Goal: Information Seeking & Learning: Find specific page/section

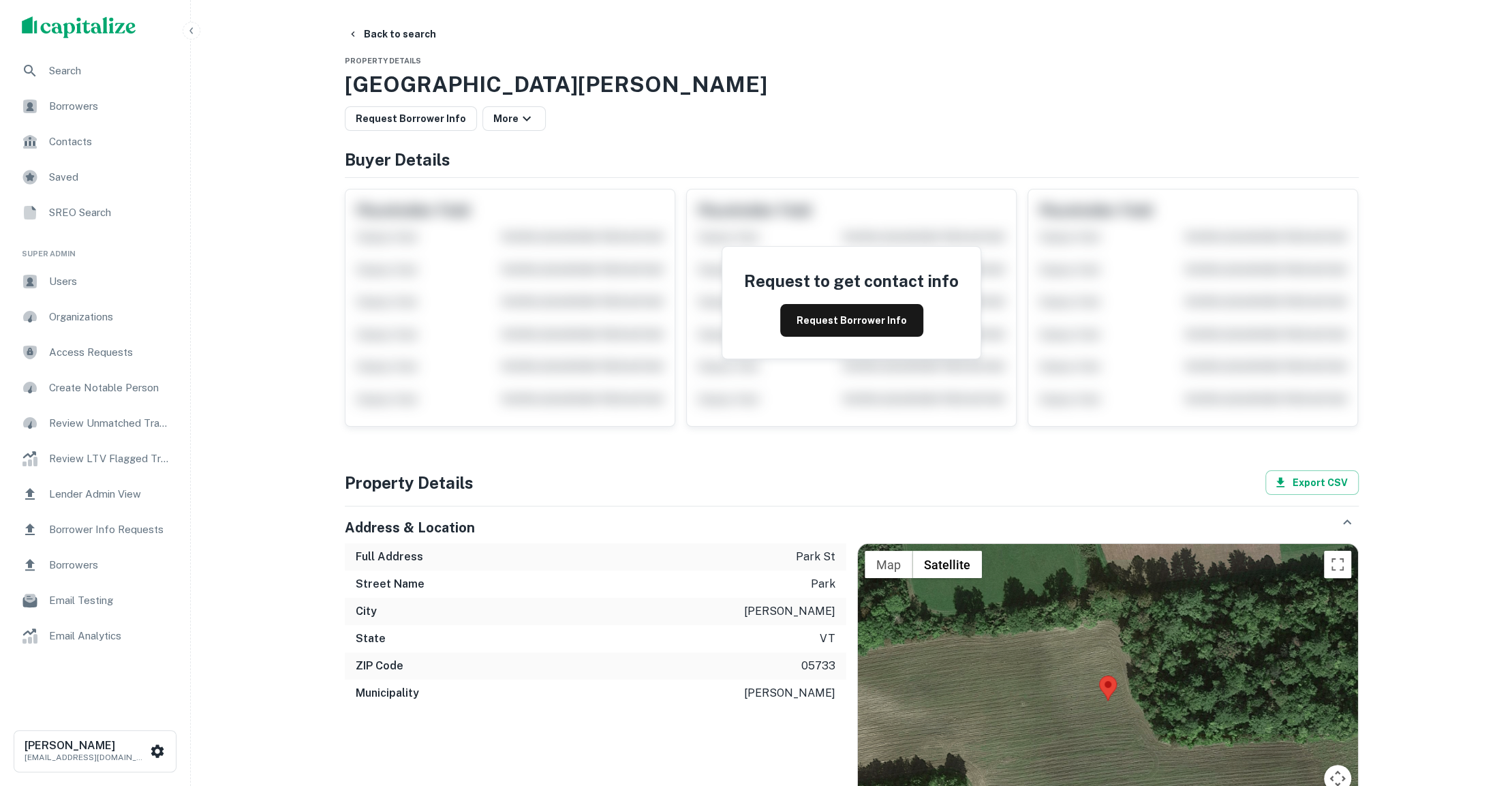
click at [117, 62] on div "Search" at bounding box center [95, 70] width 168 height 32
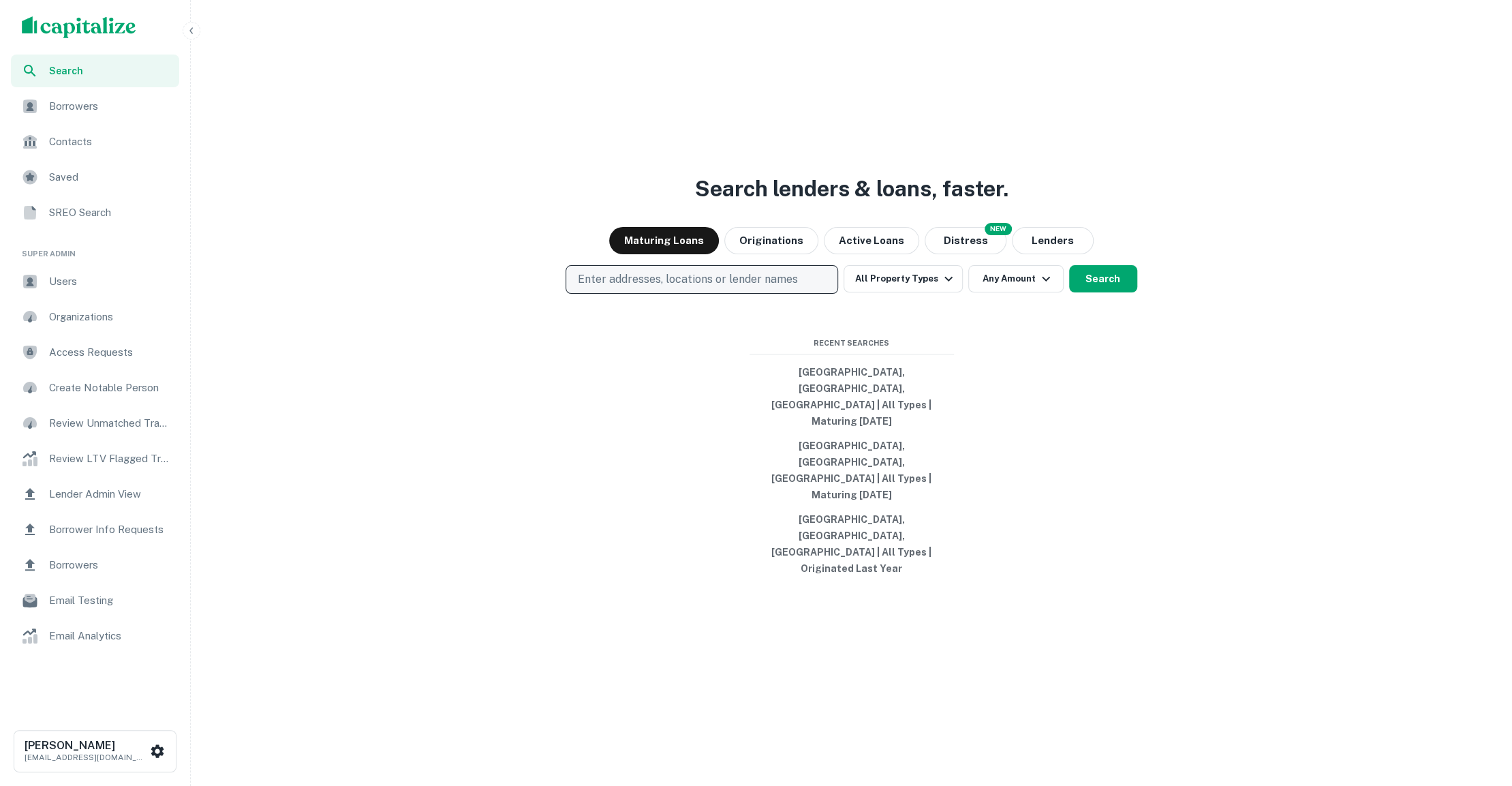
click at [663, 287] on p "Enter addresses, locations or lender names" at bounding box center [686, 279] width 220 height 17
click at [1214, 132] on div "Search lenders & loans, faster. Maturing Loans Originations Active Loans NEW Di…" at bounding box center [851, 425] width 1311 height 786
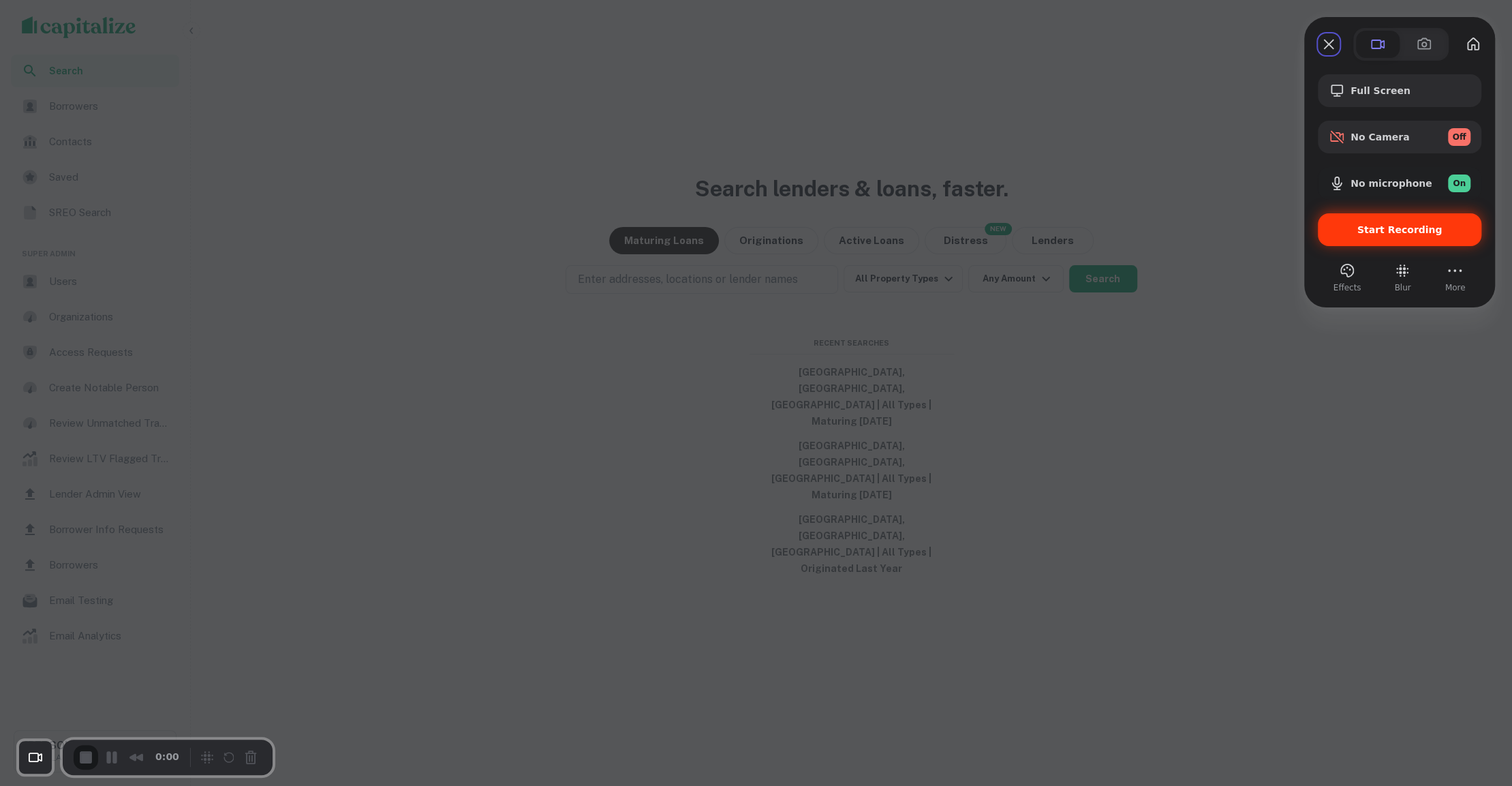
click at [1354, 224] on span "Start Recording" at bounding box center [1399, 229] width 142 height 11
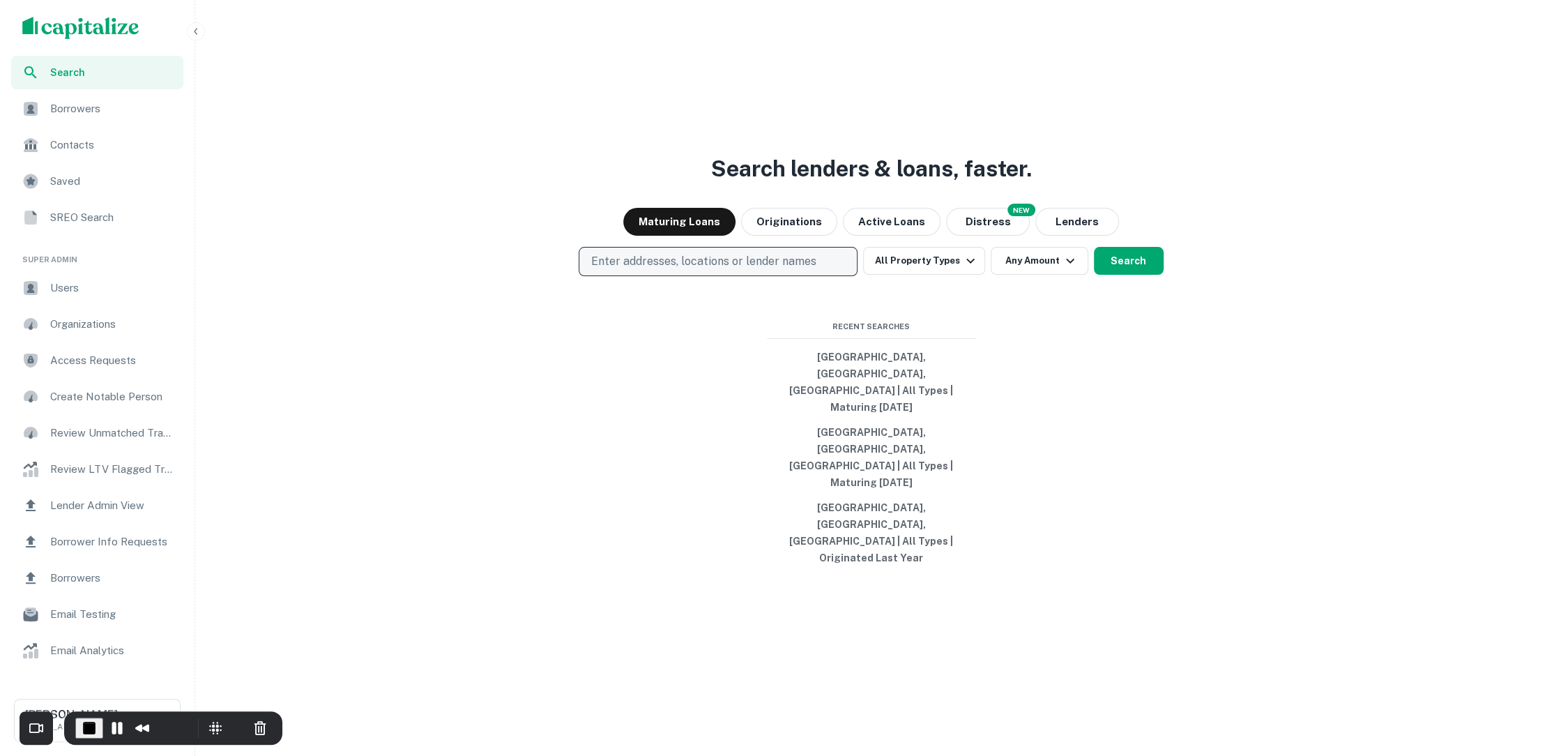
click at [653, 270] on p "Enter addresses, locations or lender names" at bounding box center [702, 261] width 225 height 17
type input "*****"
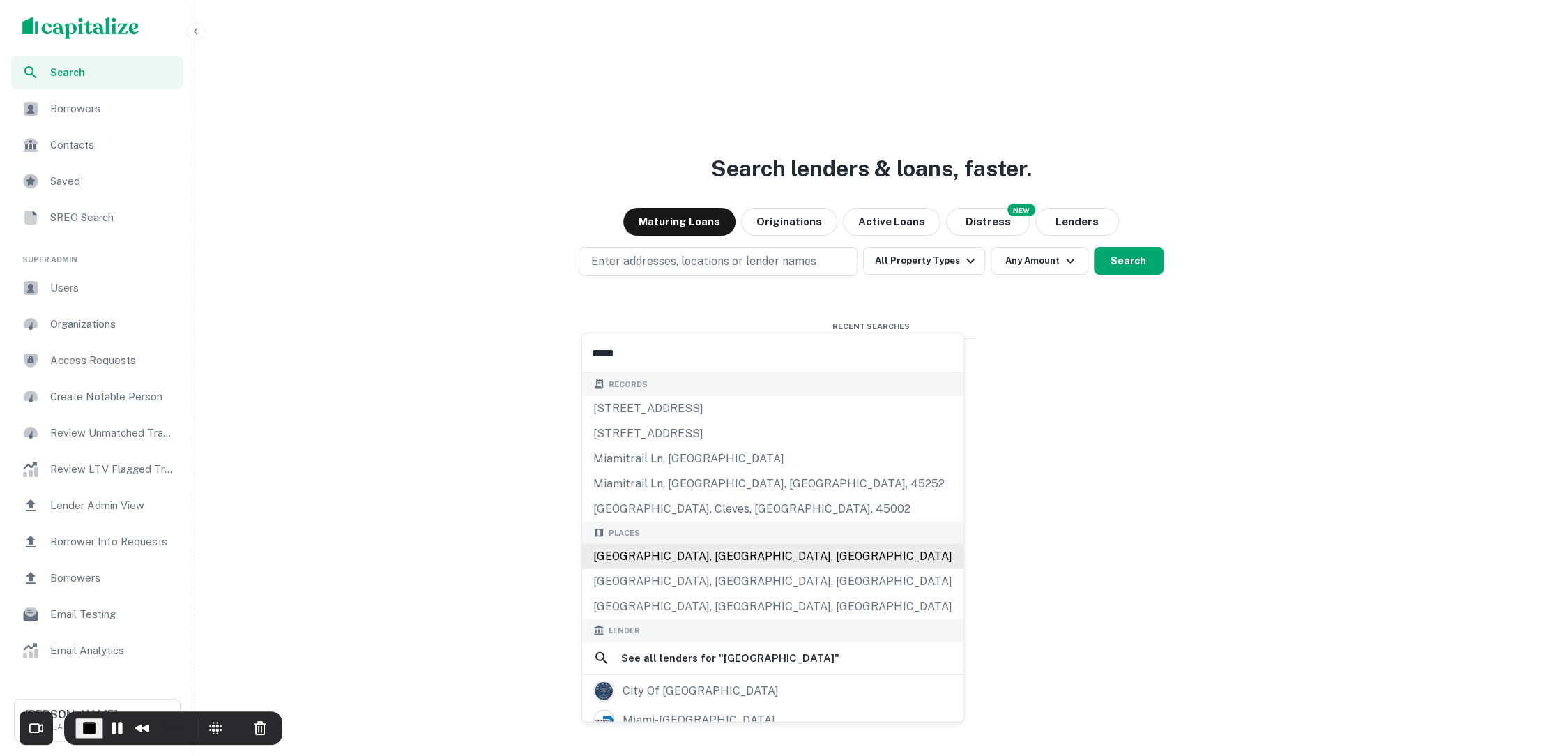
click at [639, 562] on div "[GEOGRAPHIC_DATA], [GEOGRAPHIC_DATA], [GEOGRAPHIC_DATA]" at bounding box center [772, 556] width 381 height 25
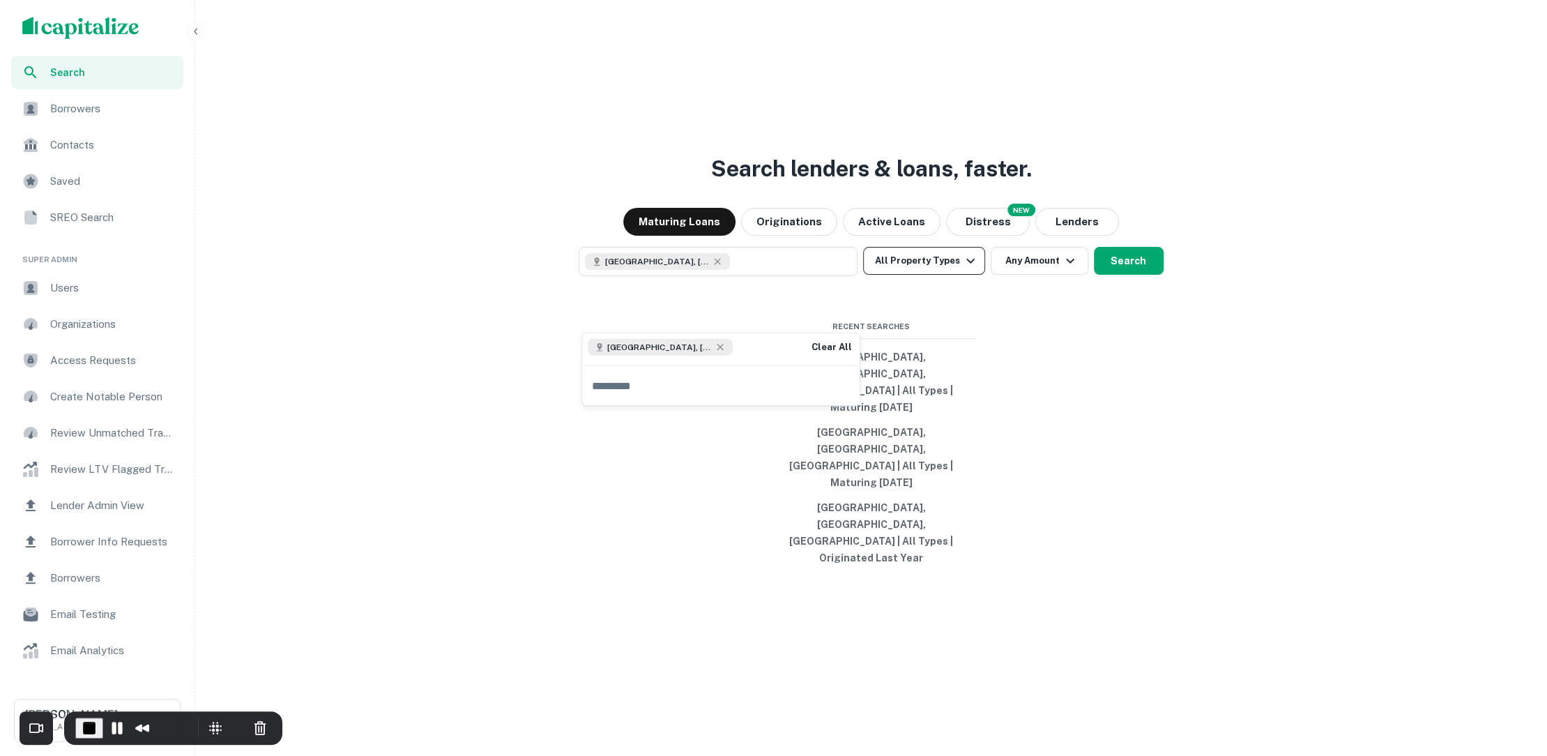
click at [972, 269] on icon "button" at bounding box center [970, 260] width 17 height 17
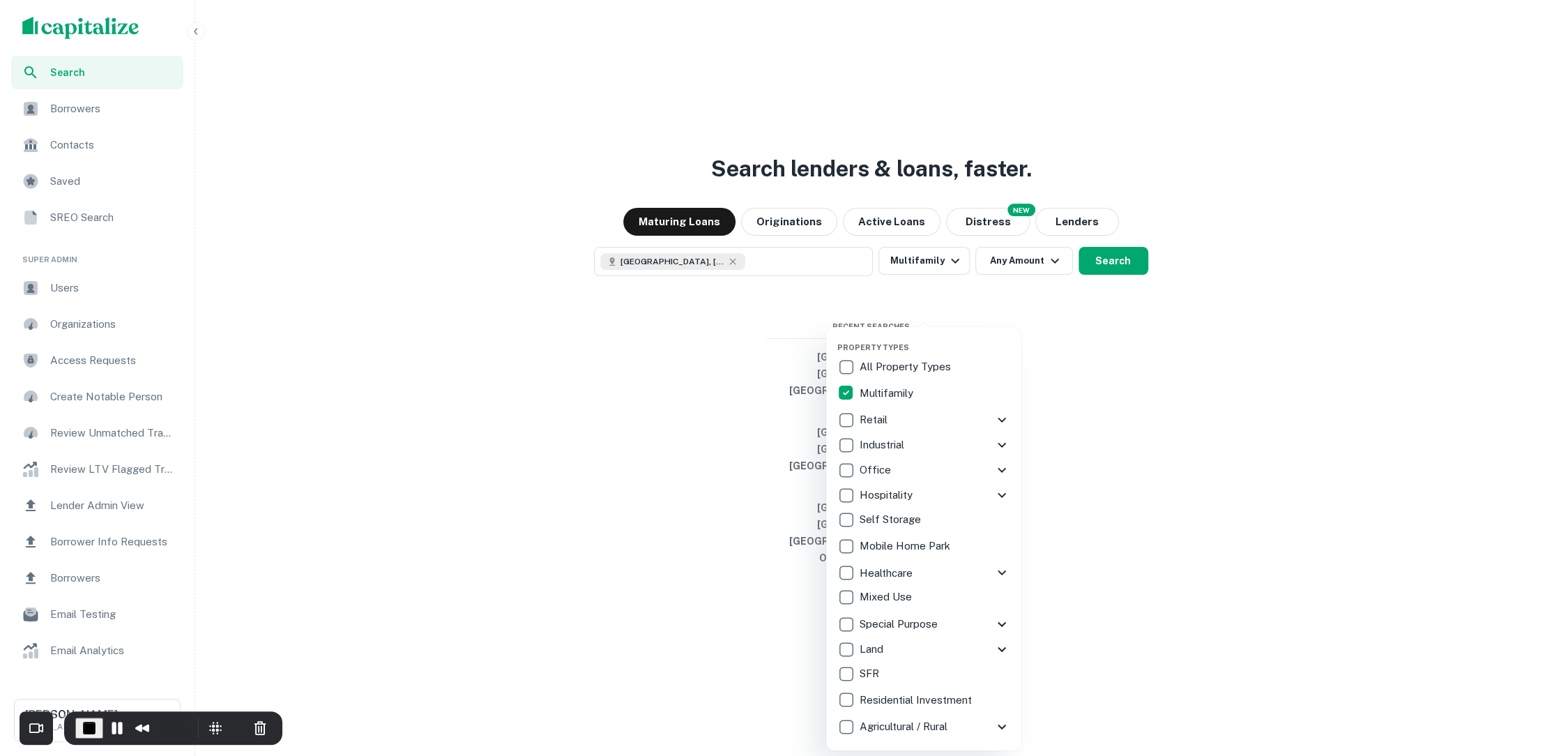
click at [1057, 302] on div at bounding box center [773, 378] width 1547 height 756
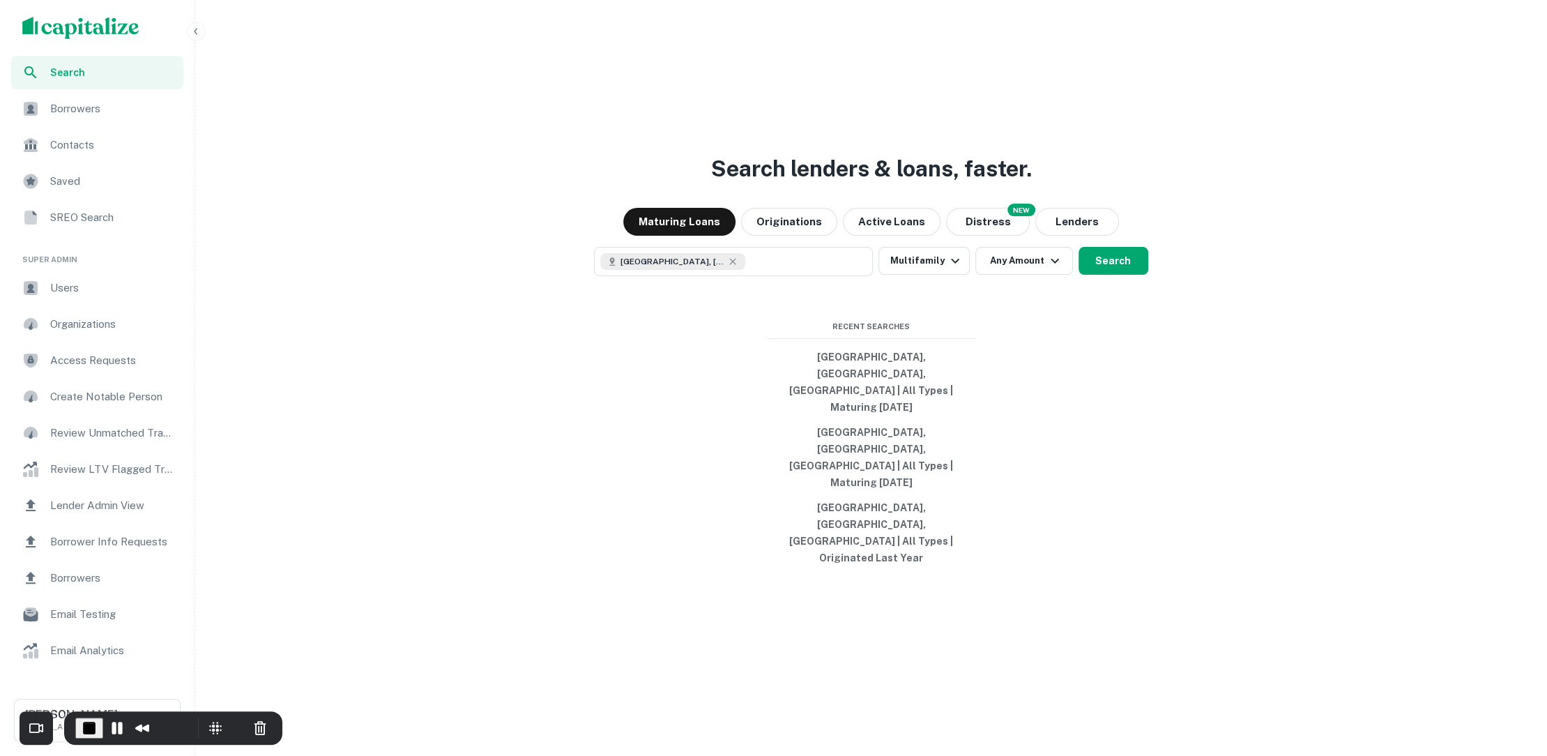
click at [1057, 269] on icon "button" at bounding box center [1054, 260] width 17 height 17
type input "*******"
click at [1111, 306] on div at bounding box center [773, 378] width 1547 height 756
click at [1096, 275] on button "Search" at bounding box center [1113, 261] width 70 height 28
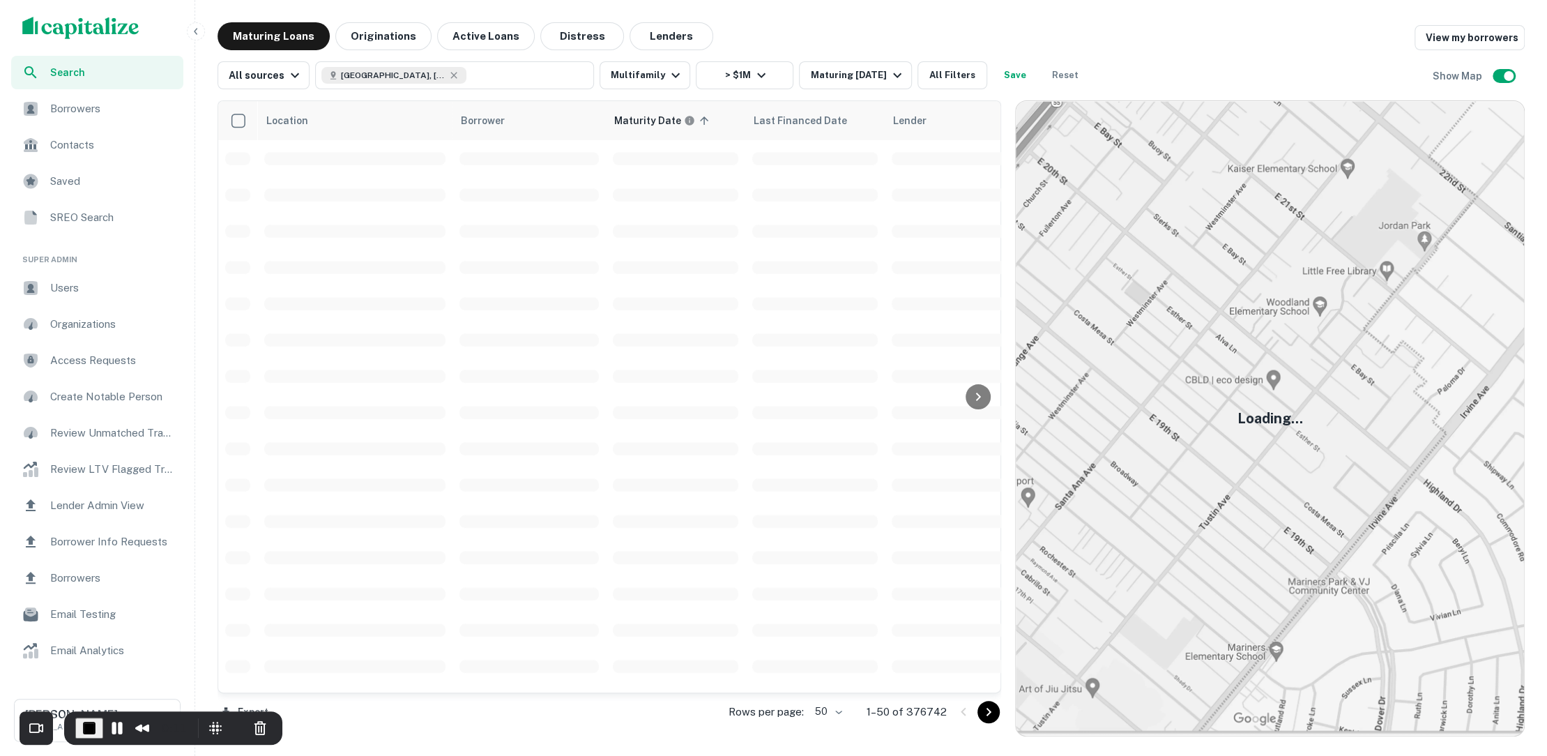
scroll to position [286, 0]
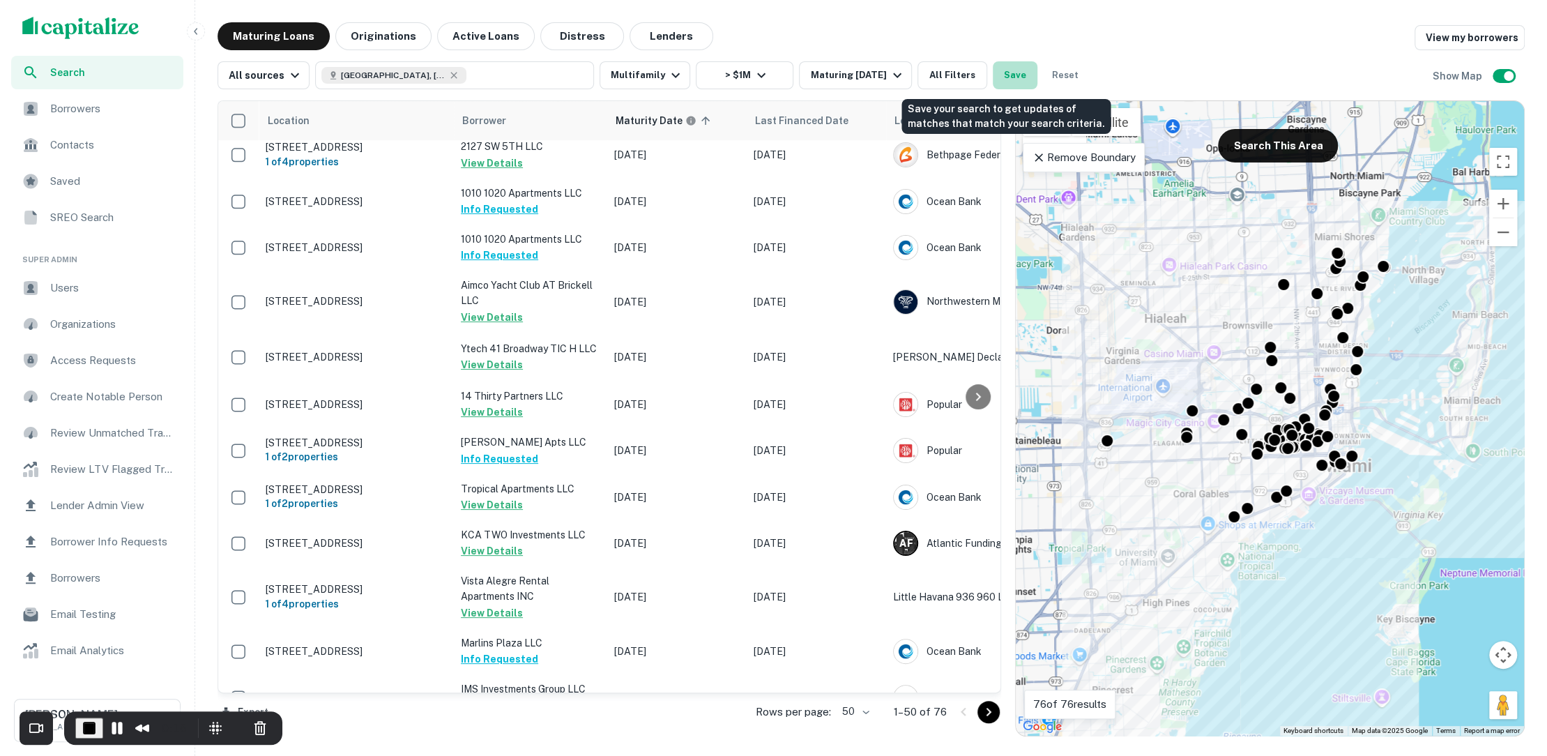
click at [1003, 77] on button "Save" at bounding box center [1015, 75] width 45 height 28
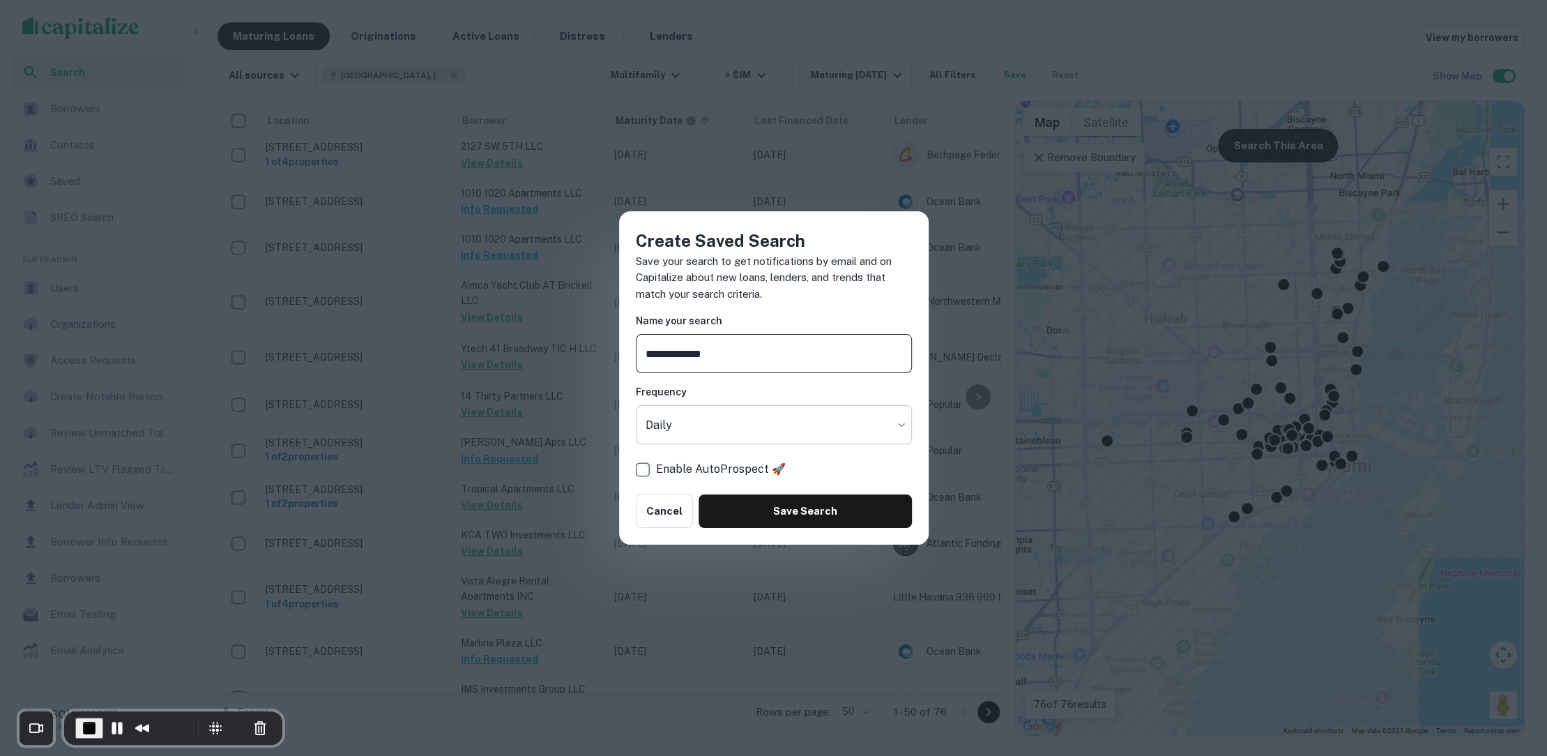
type input "**********"
click at [834, 420] on body "Search Borrowers Contacts Saved SREO Search Super Admin Users Organizations Acc…" at bounding box center [773, 378] width 1547 height 756
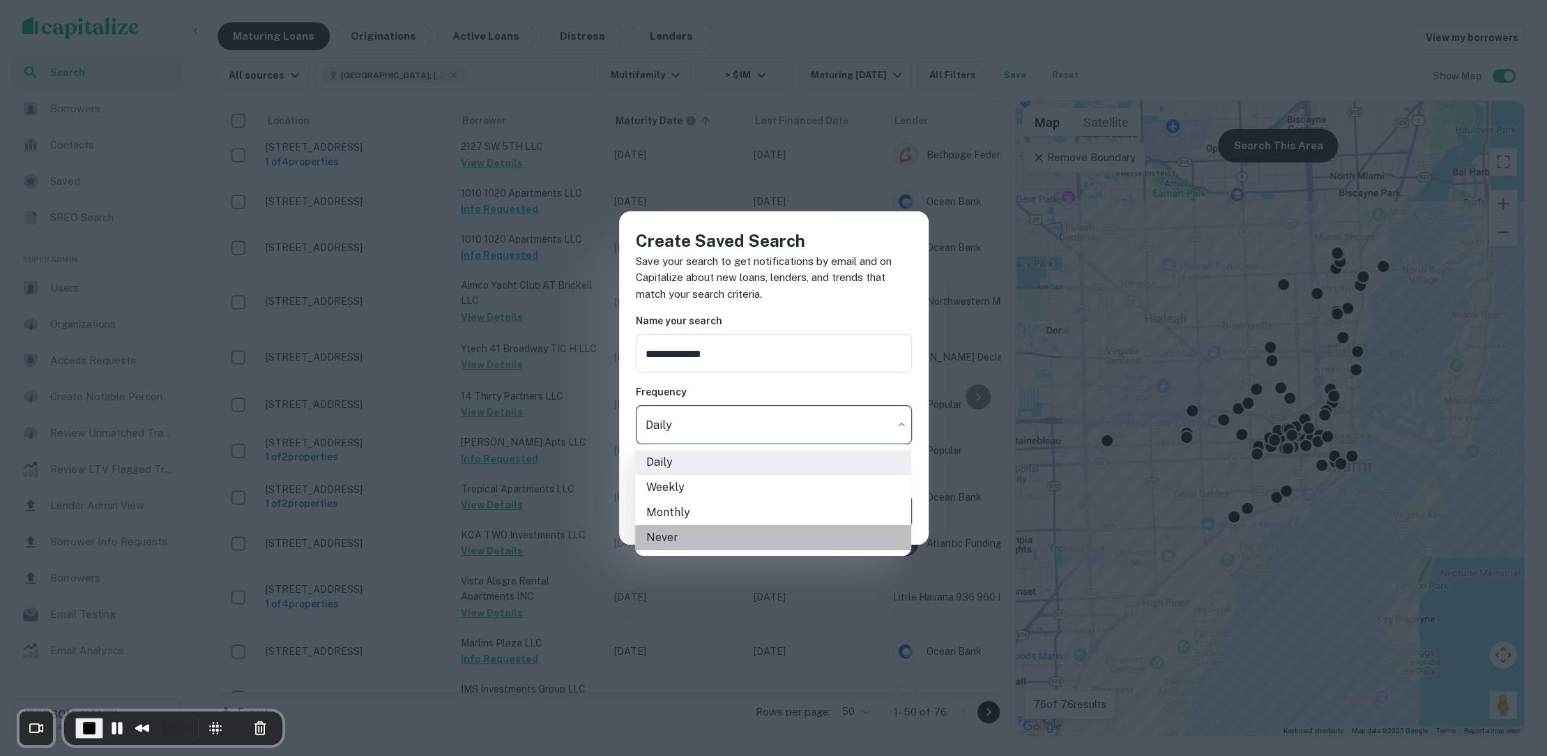
click at [719, 531] on li "Never" at bounding box center [773, 537] width 276 height 25
type input "*****"
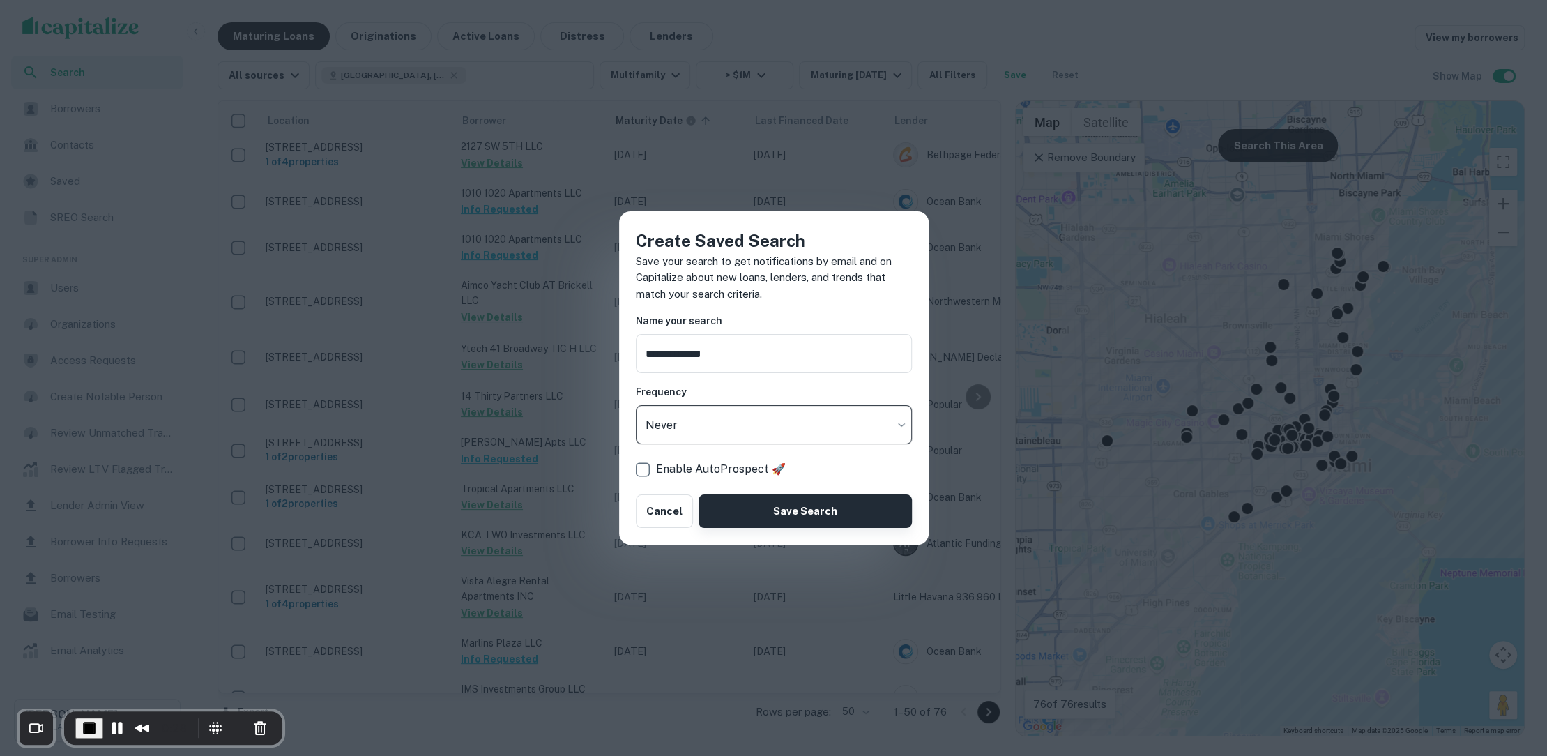
click at [761, 508] on button "Save Search" at bounding box center [805, 510] width 213 height 33
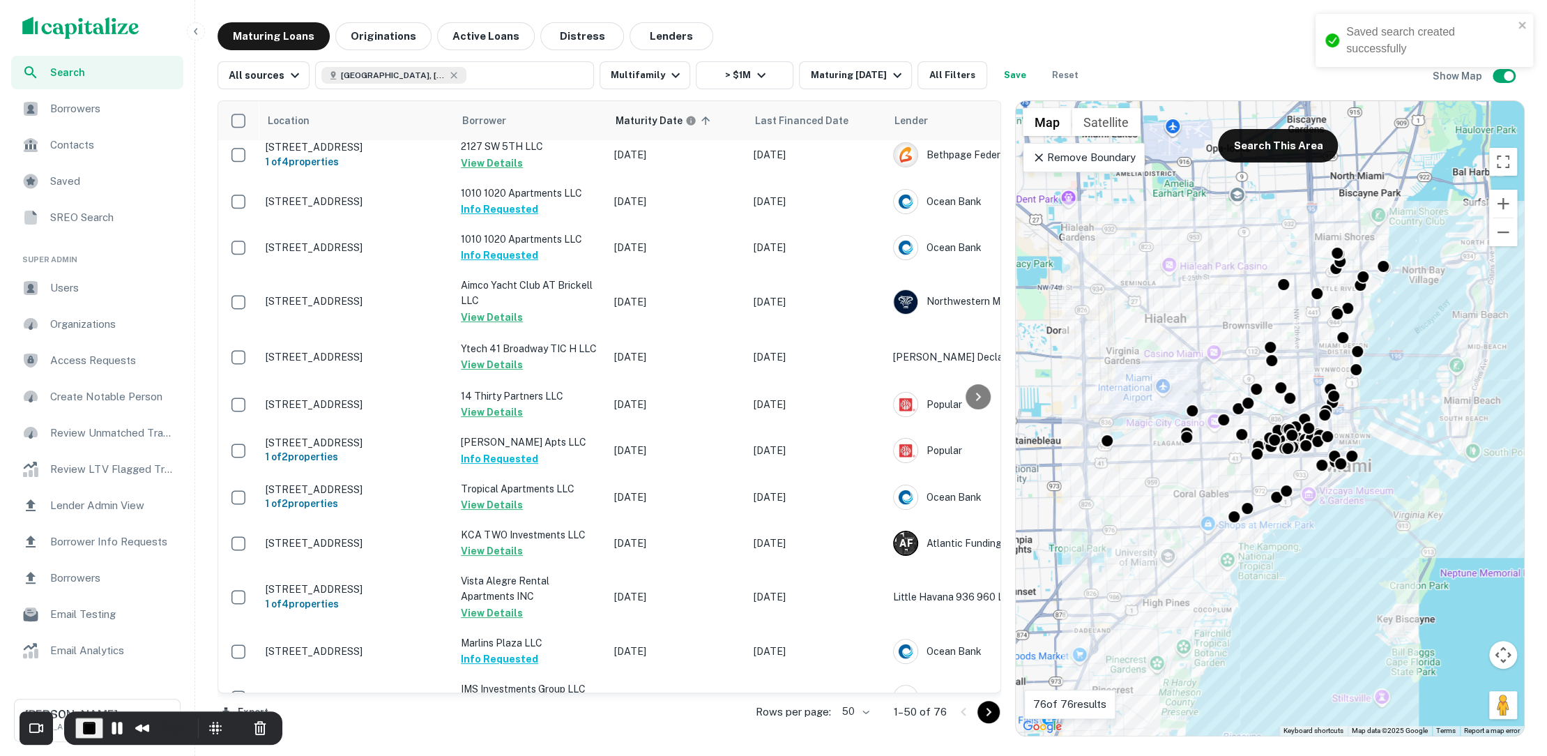
click at [100, 185] on span "Saved" at bounding box center [112, 181] width 125 height 17
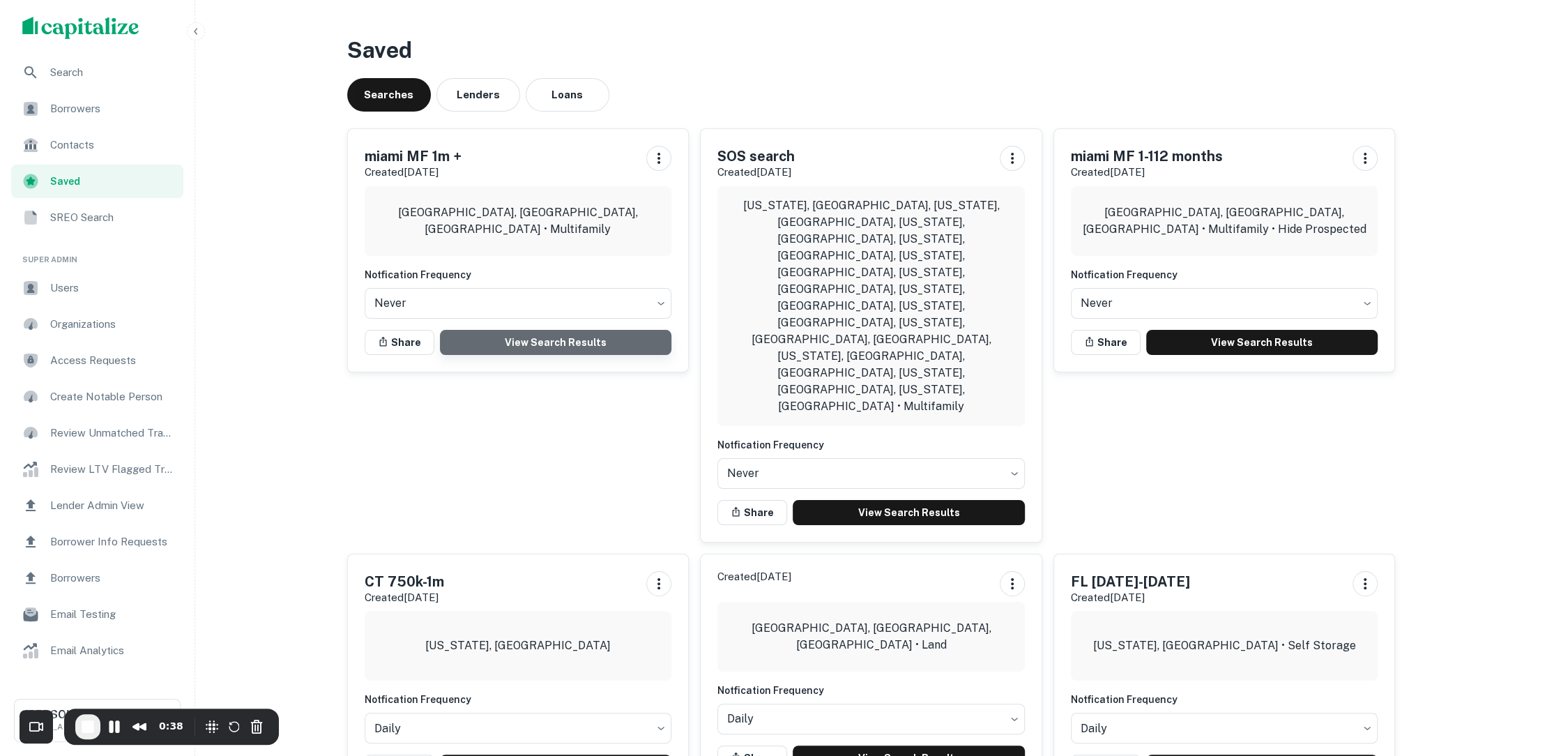
click at [586, 334] on link "View Search Results" at bounding box center [556, 342] width 232 height 25
click at [90, 724] on span "End Recording" at bounding box center [87, 726] width 17 height 17
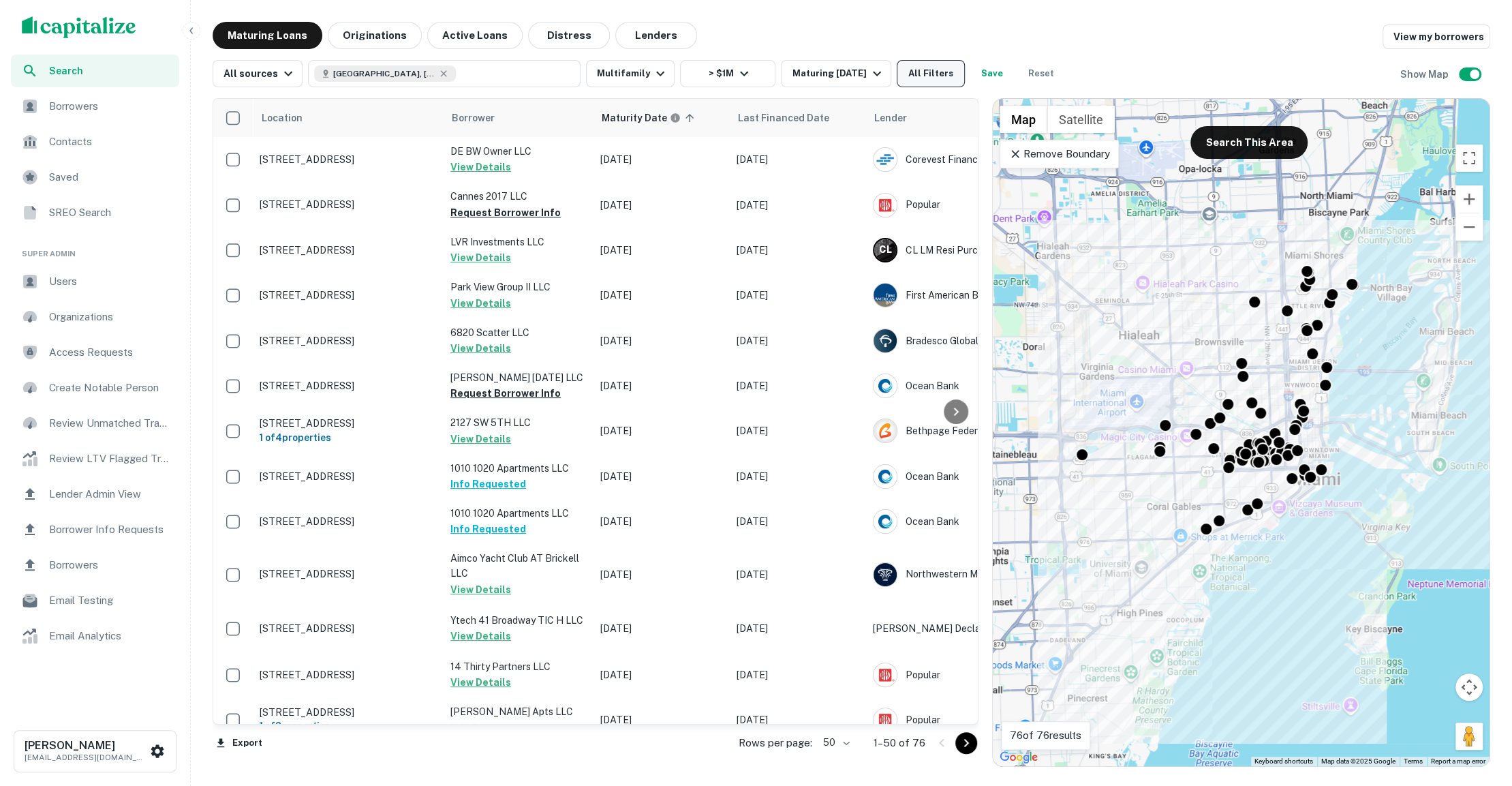
click at [930, 69] on button "All Filters" at bounding box center [930, 73] width 68 height 27
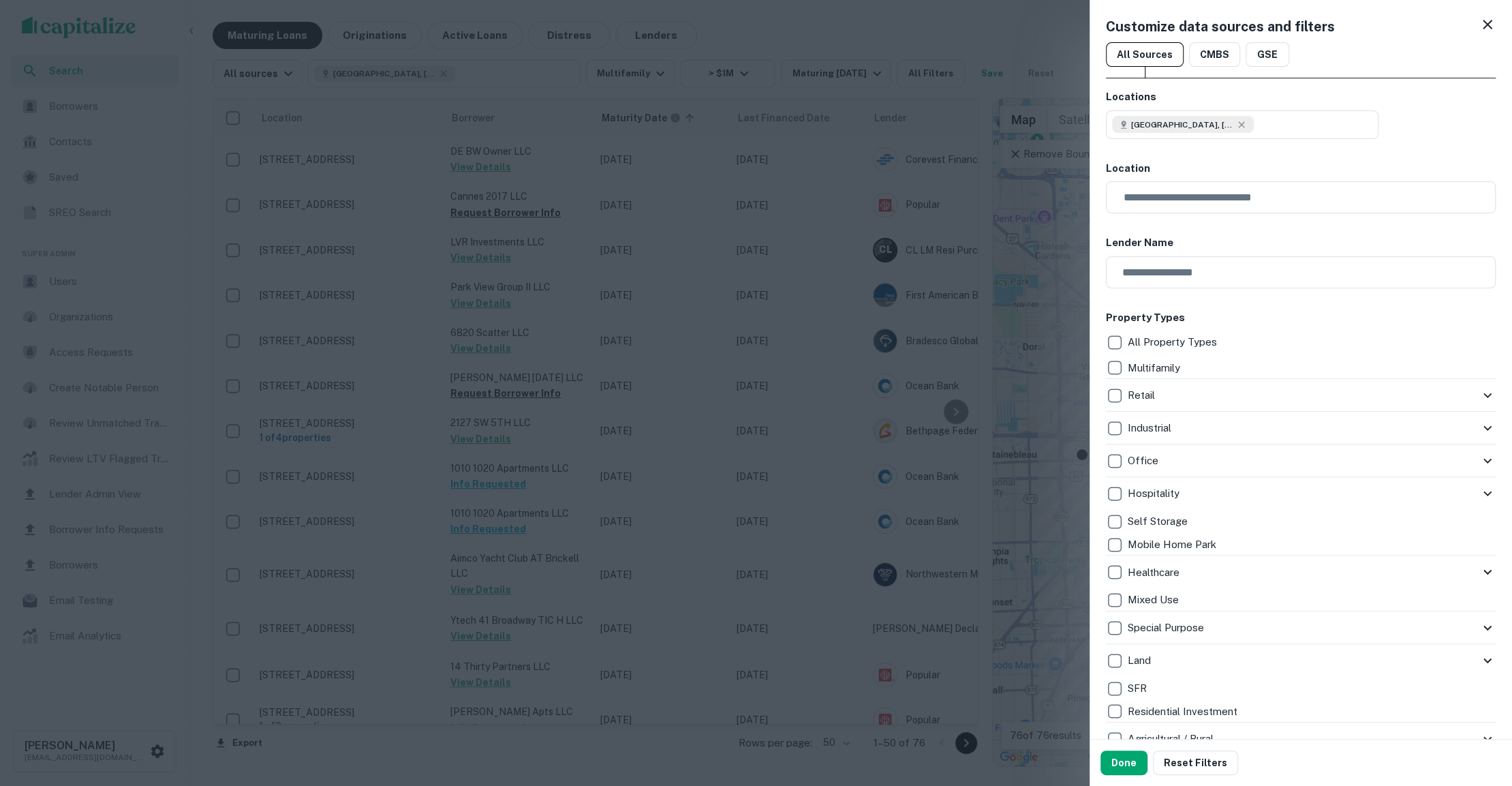
scroll to position [1158, 0]
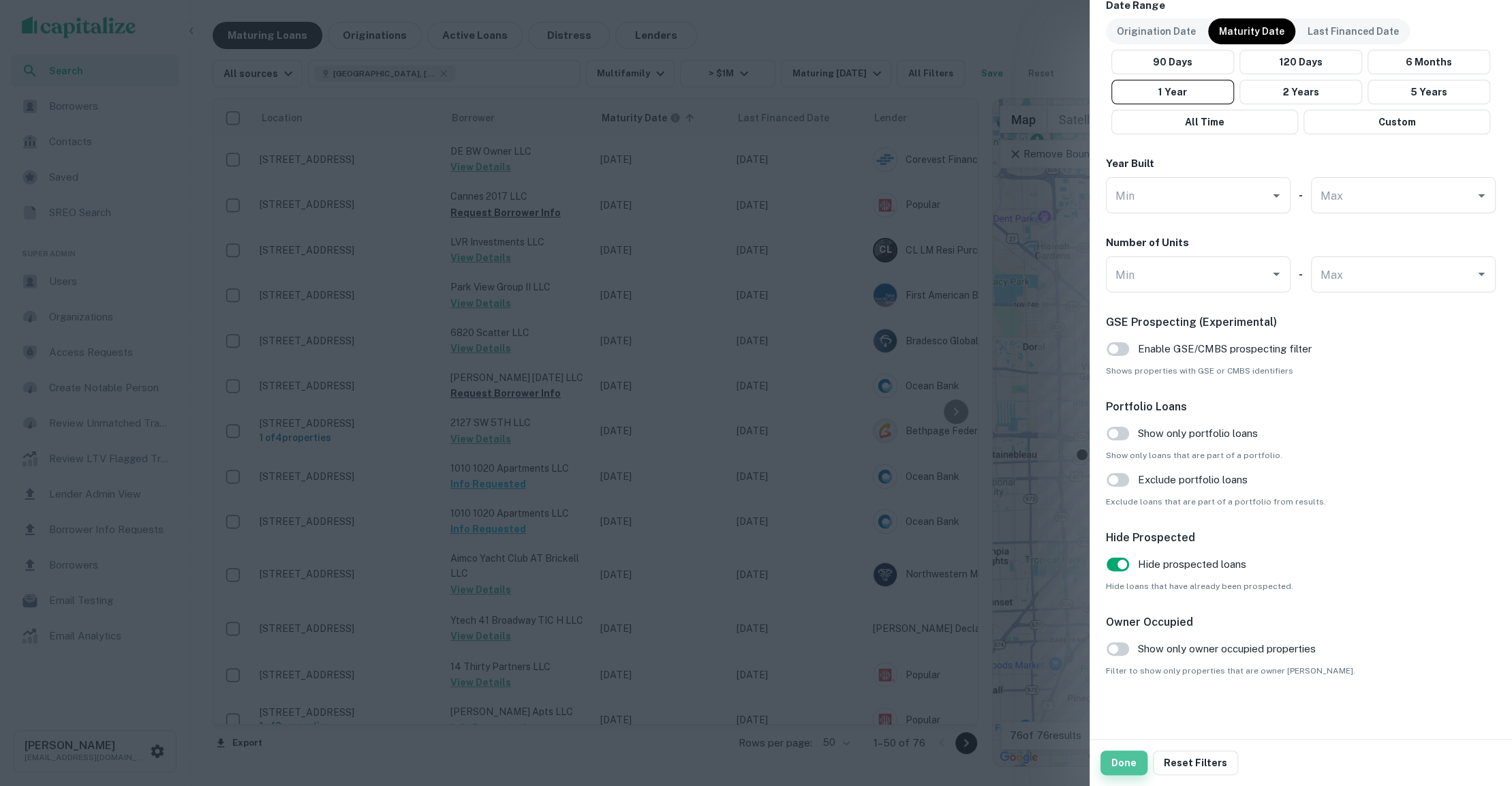
click at [1126, 738] on button "Done" at bounding box center [1124, 763] width 47 height 24
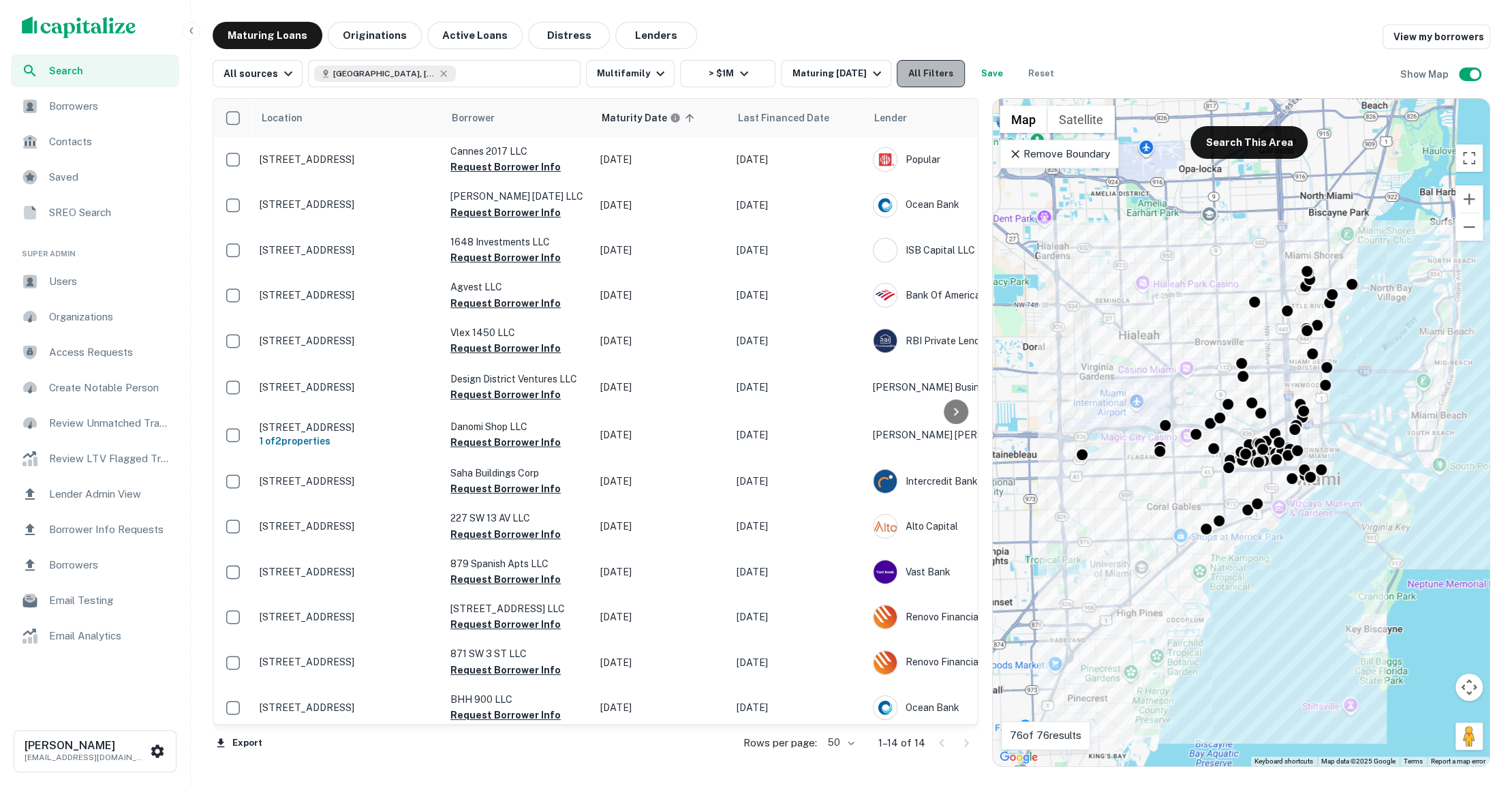
click at [944, 68] on button "All Filters" at bounding box center [930, 73] width 68 height 27
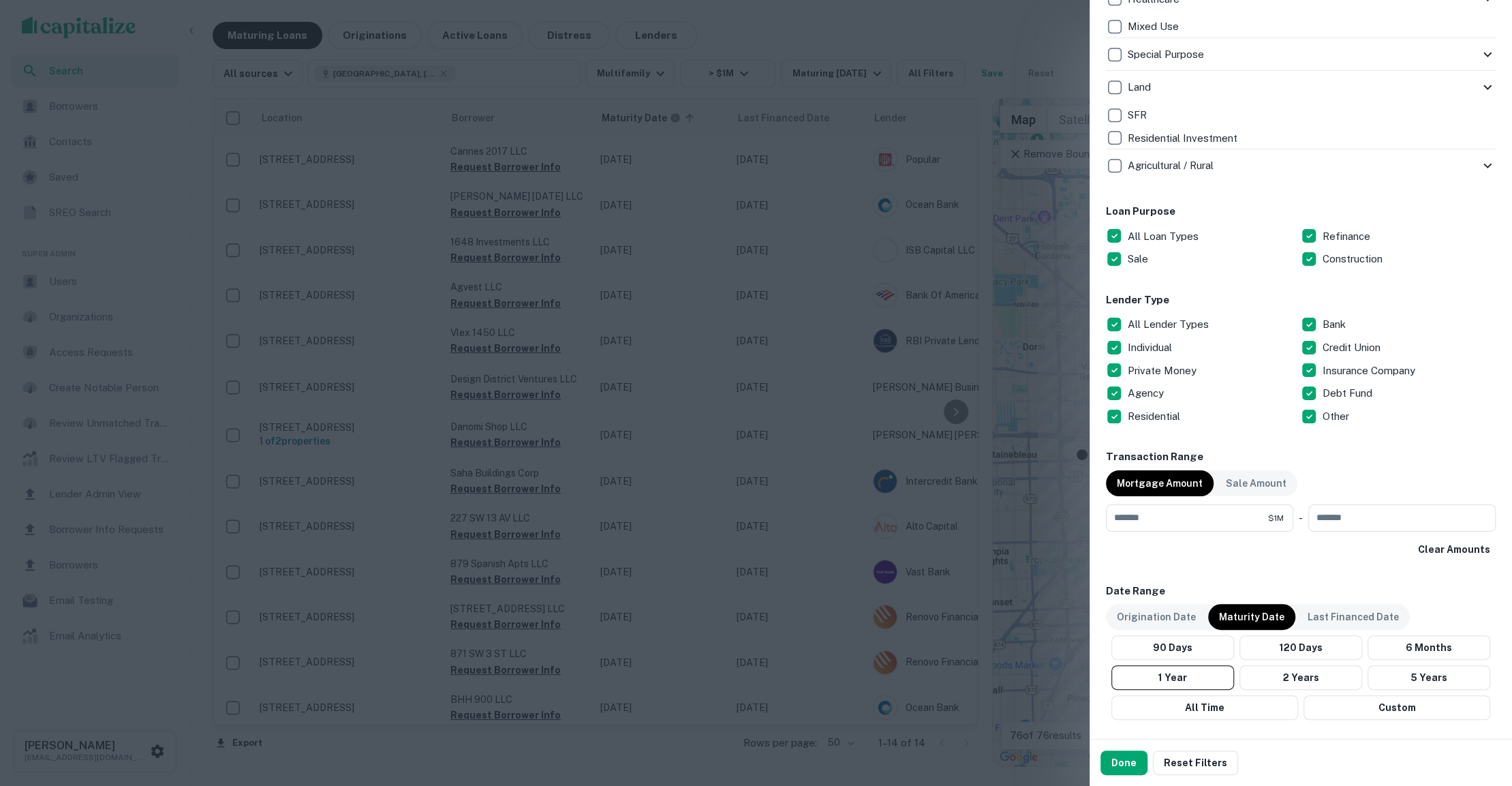
scroll to position [664, 0]
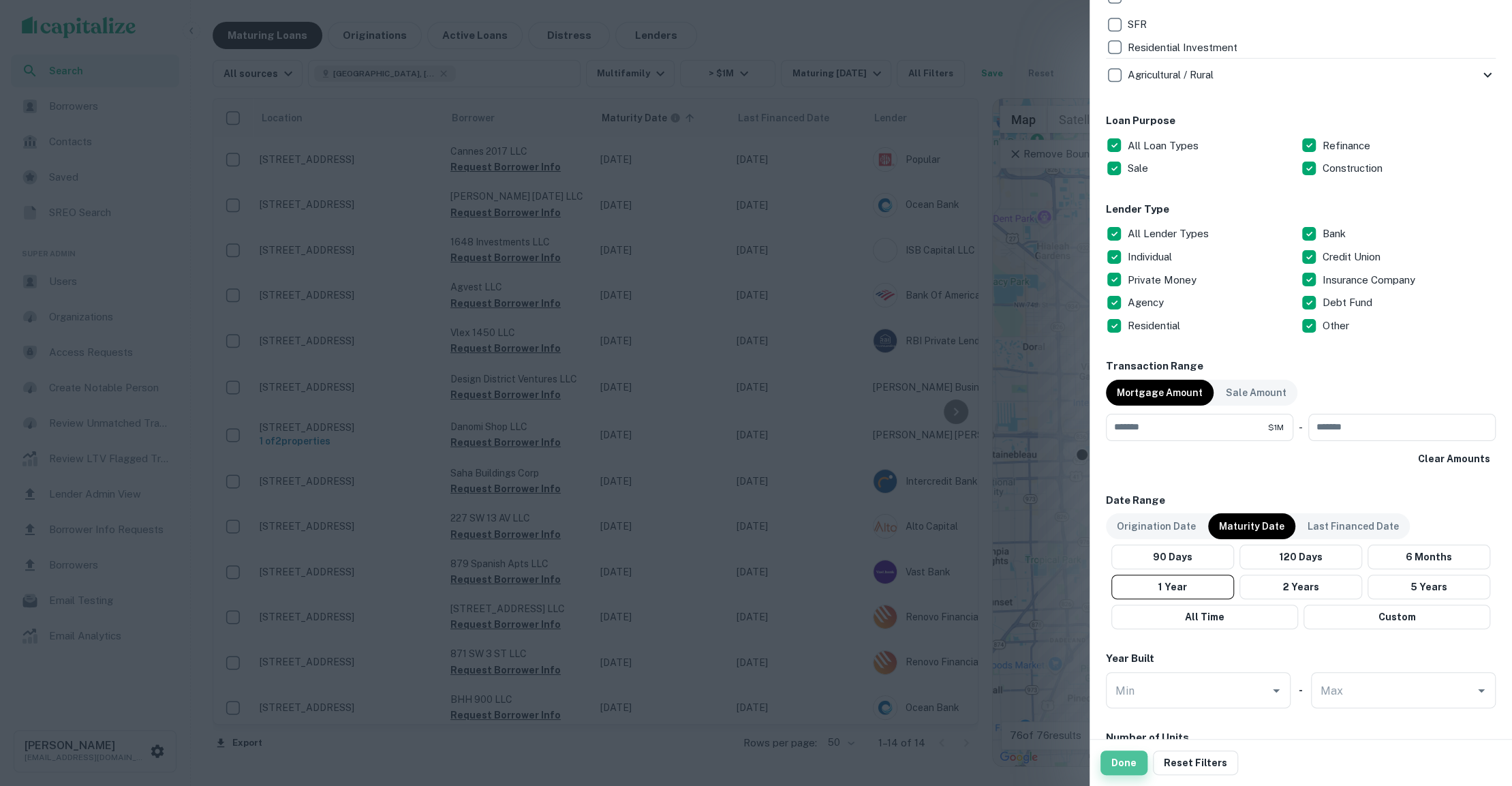
click at [1127, 738] on button "Done" at bounding box center [1124, 763] width 47 height 24
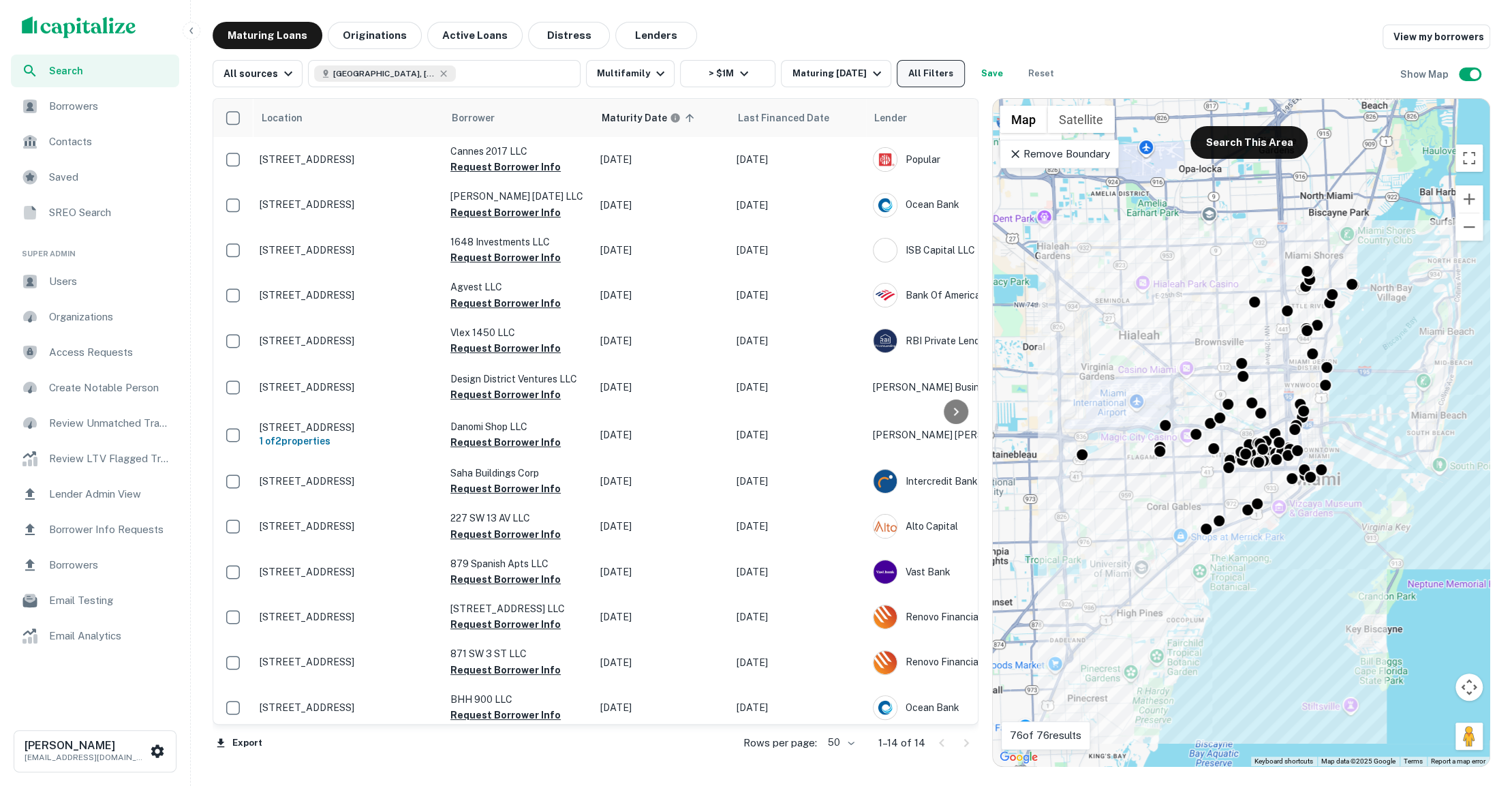
click at [945, 80] on button "All Filters" at bounding box center [930, 73] width 68 height 27
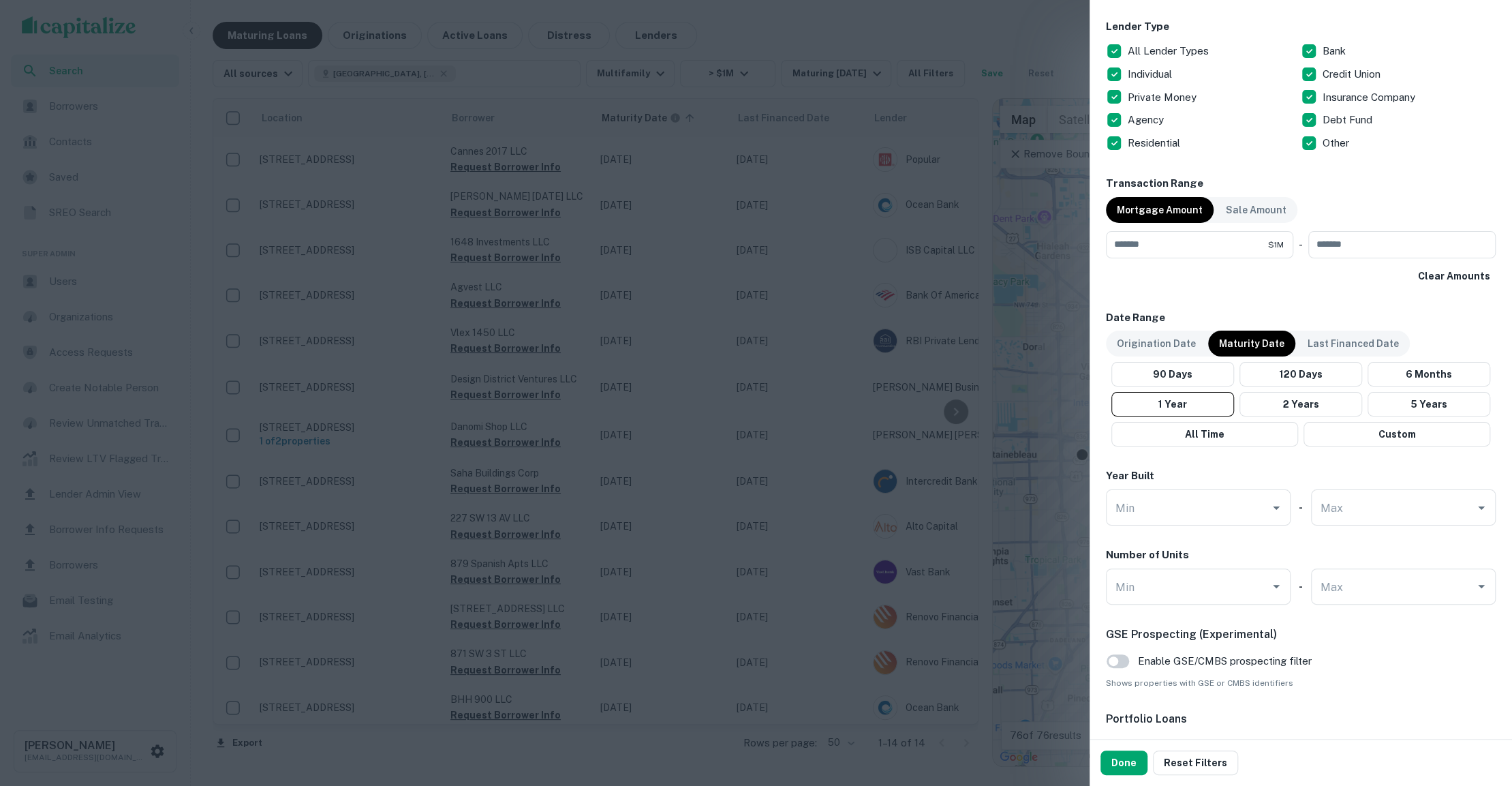
scroll to position [1158, 0]
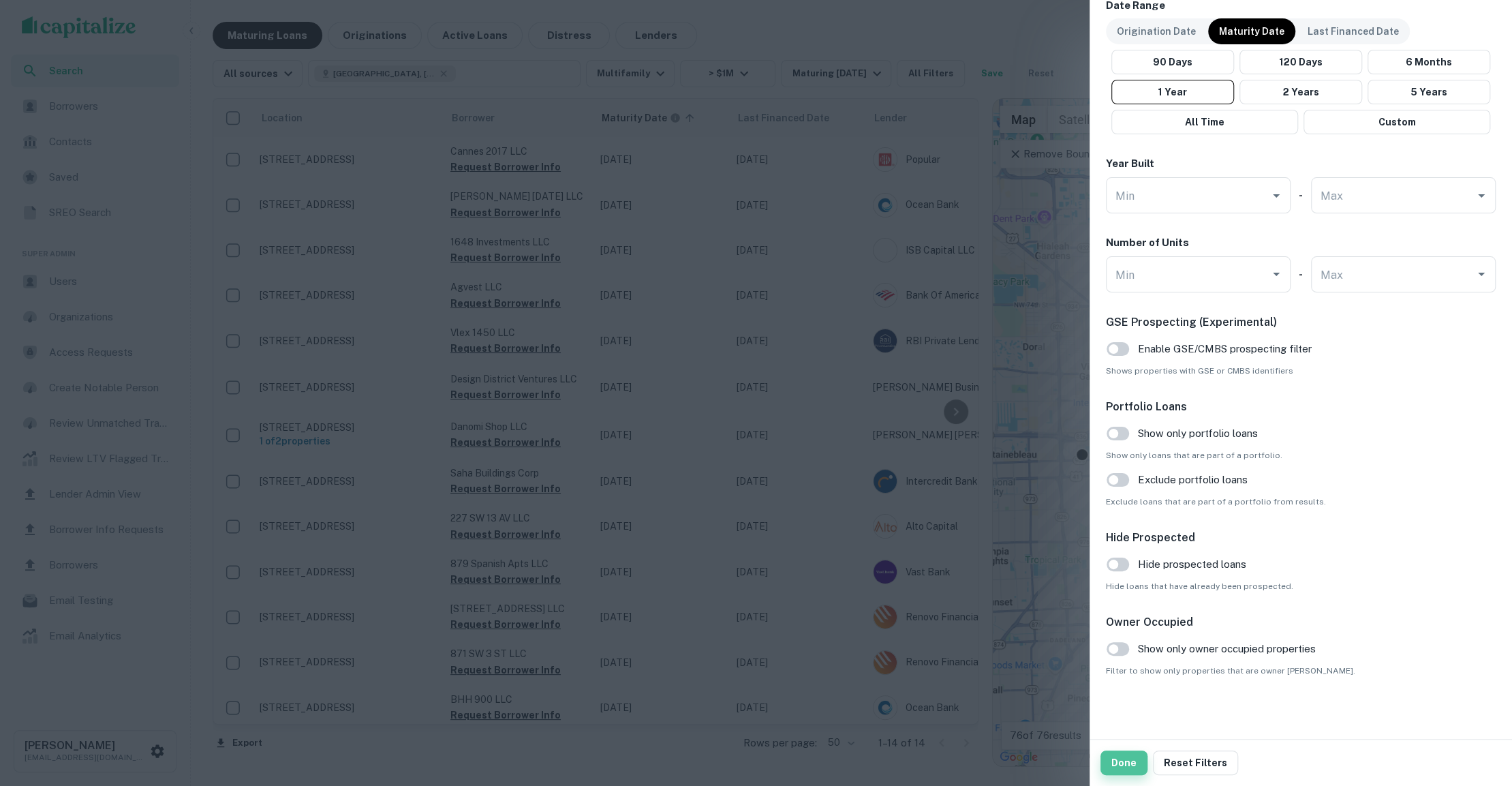
click at [1126, 738] on button "Done" at bounding box center [1124, 763] width 47 height 24
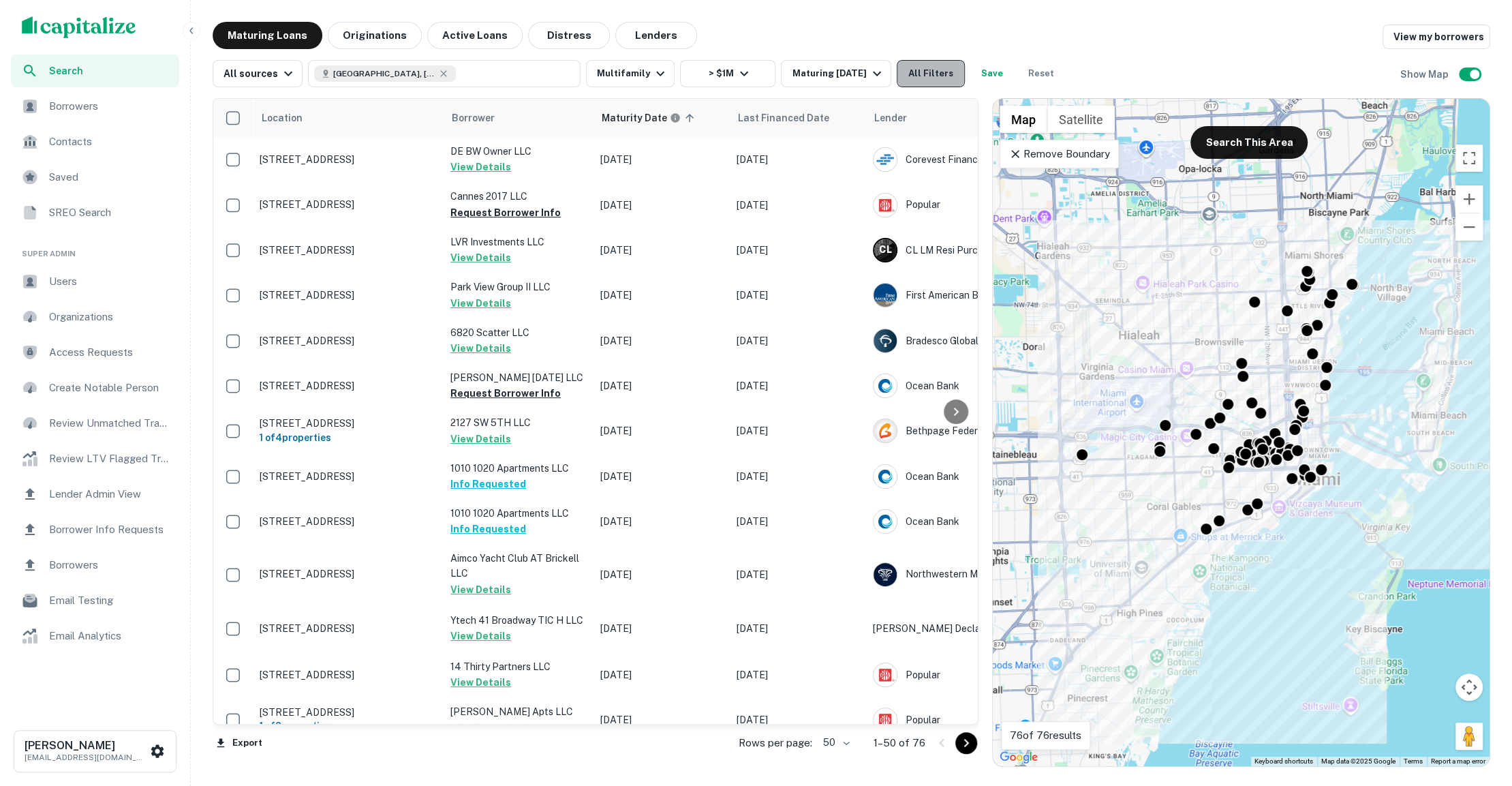
click at [932, 71] on button "All Filters" at bounding box center [930, 73] width 68 height 27
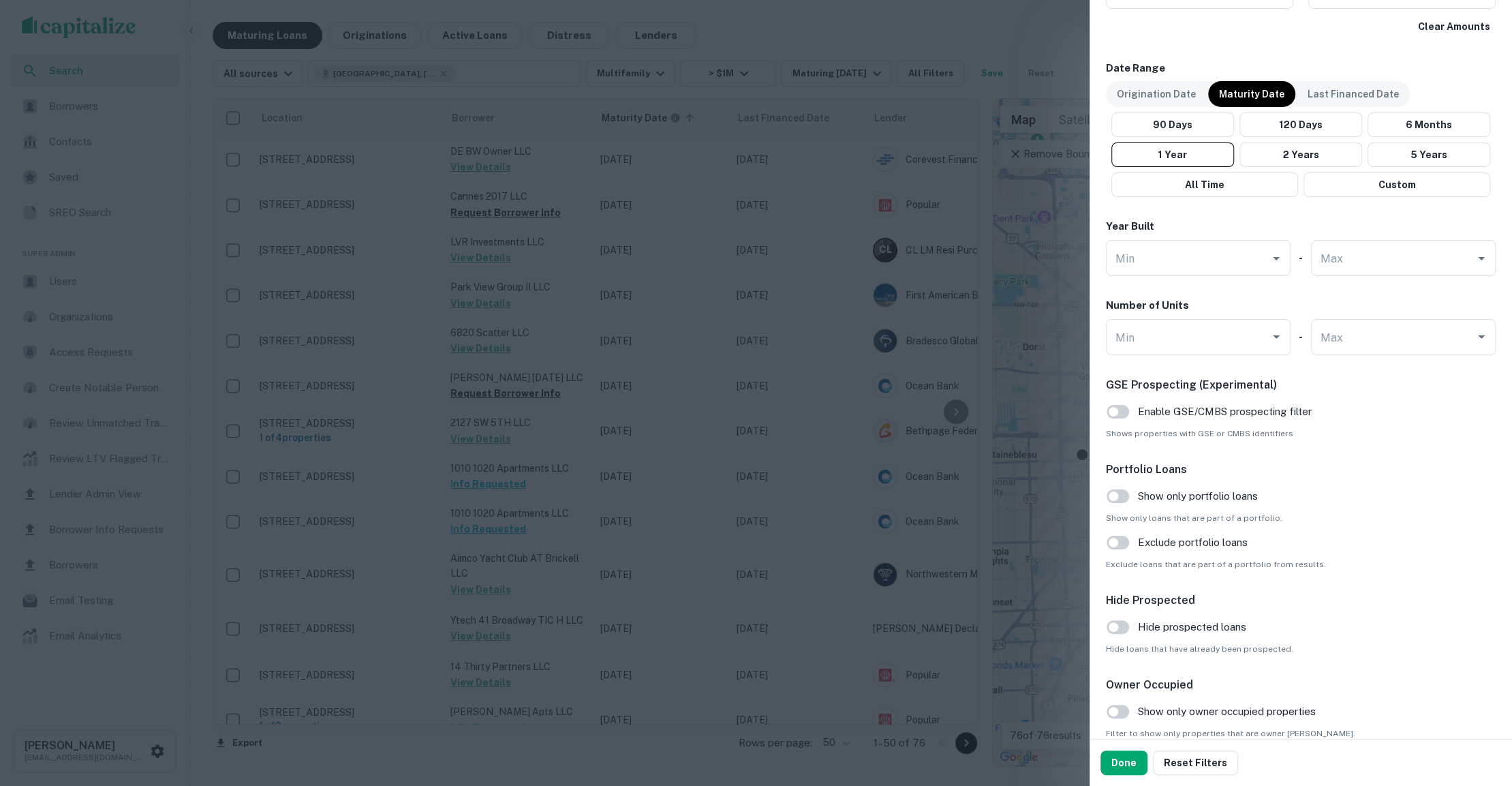
scroll to position [1105, 0]
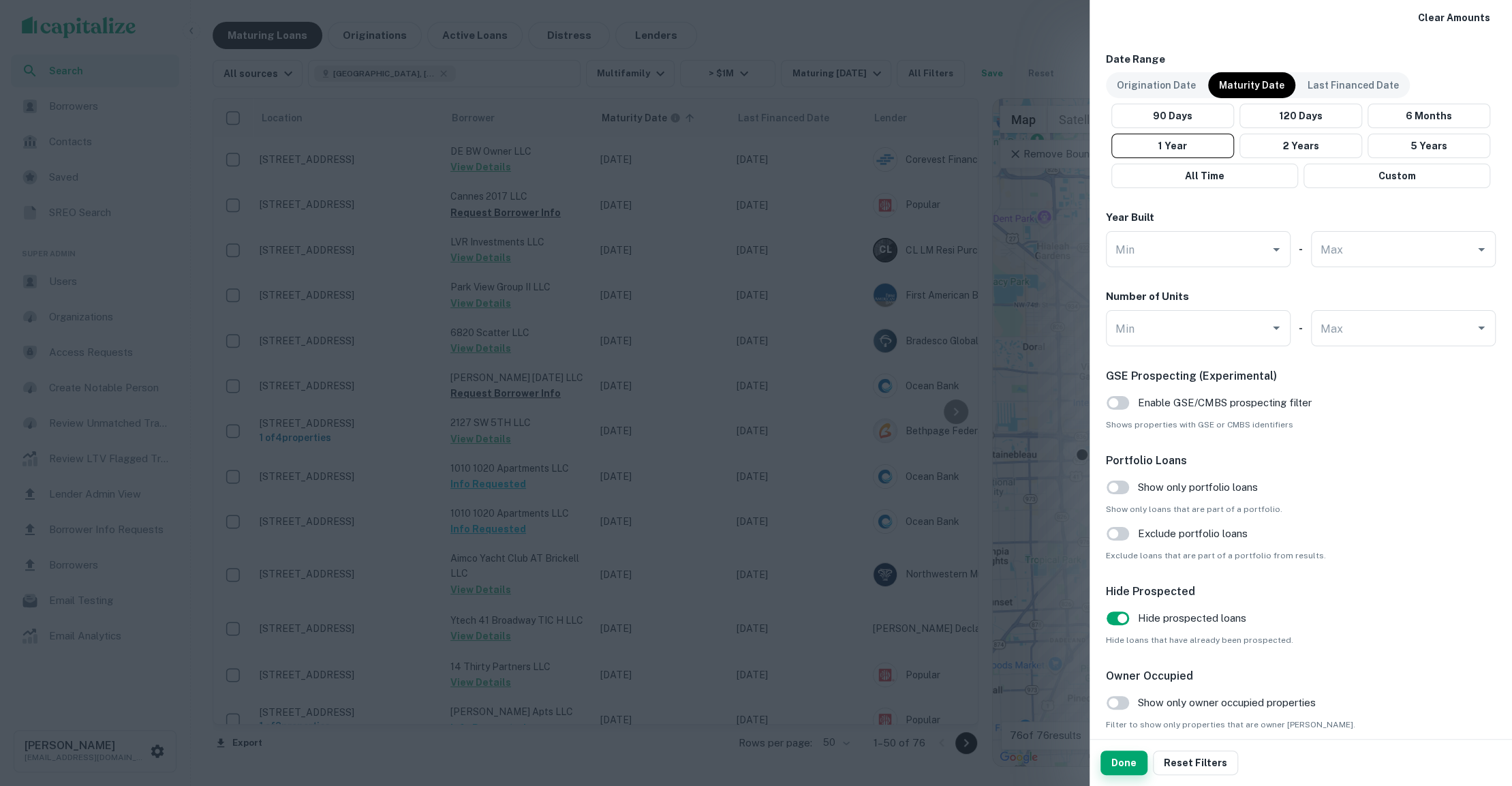
click at [1117, 738] on button "Done" at bounding box center [1124, 763] width 47 height 24
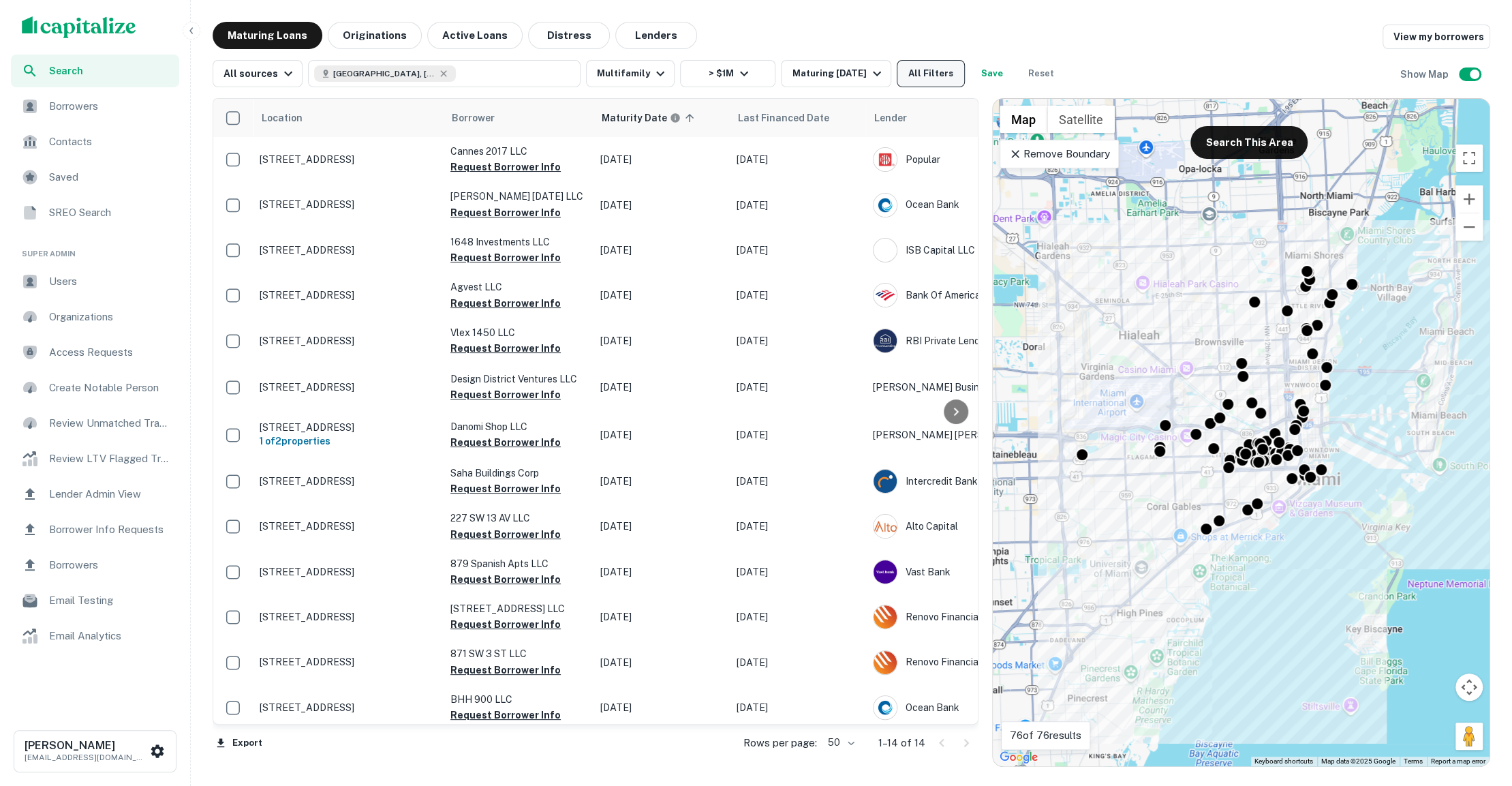
click at [930, 80] on button "All Filters" at bounding box center [930, 73] width 68 height 27
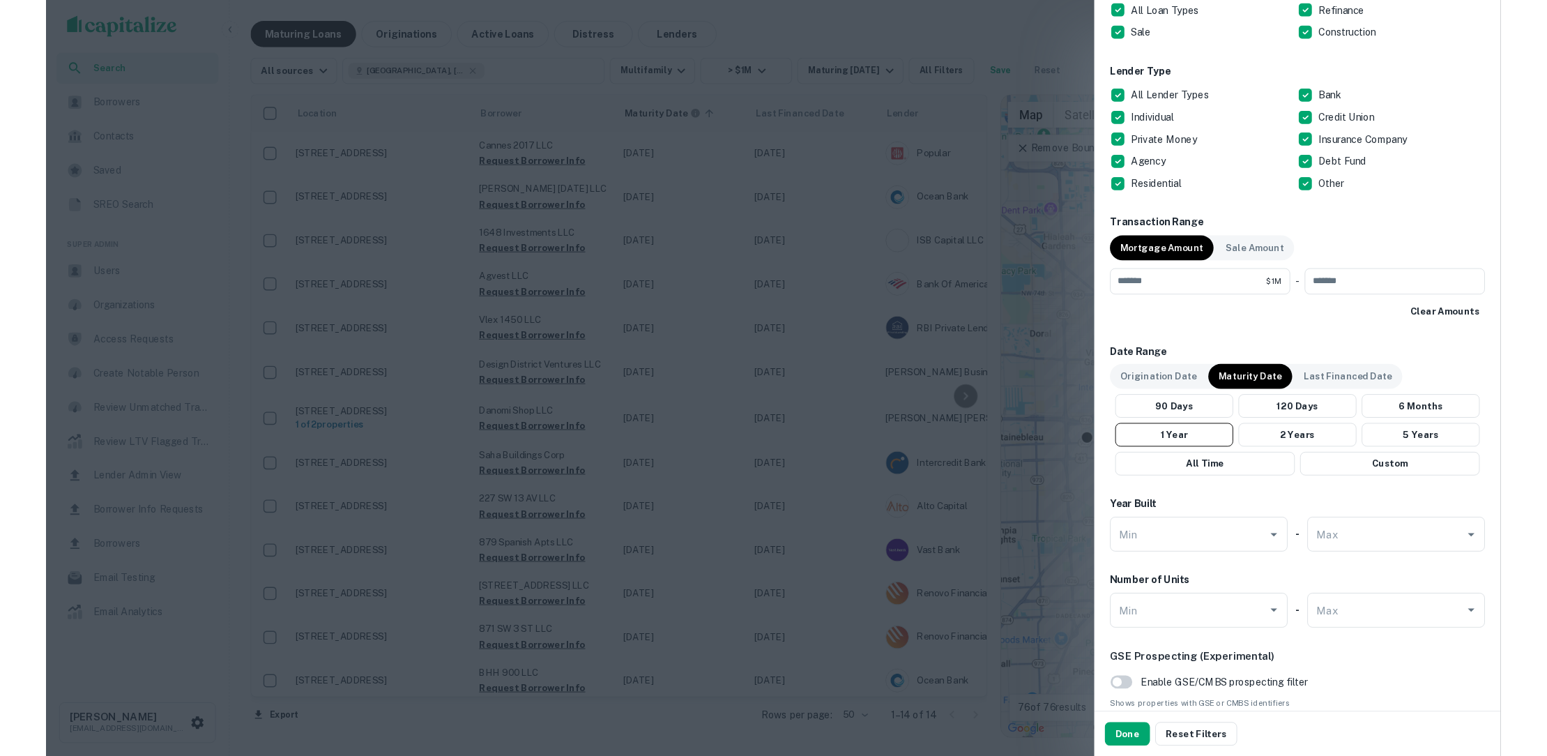
scroll to position [1185, 0]
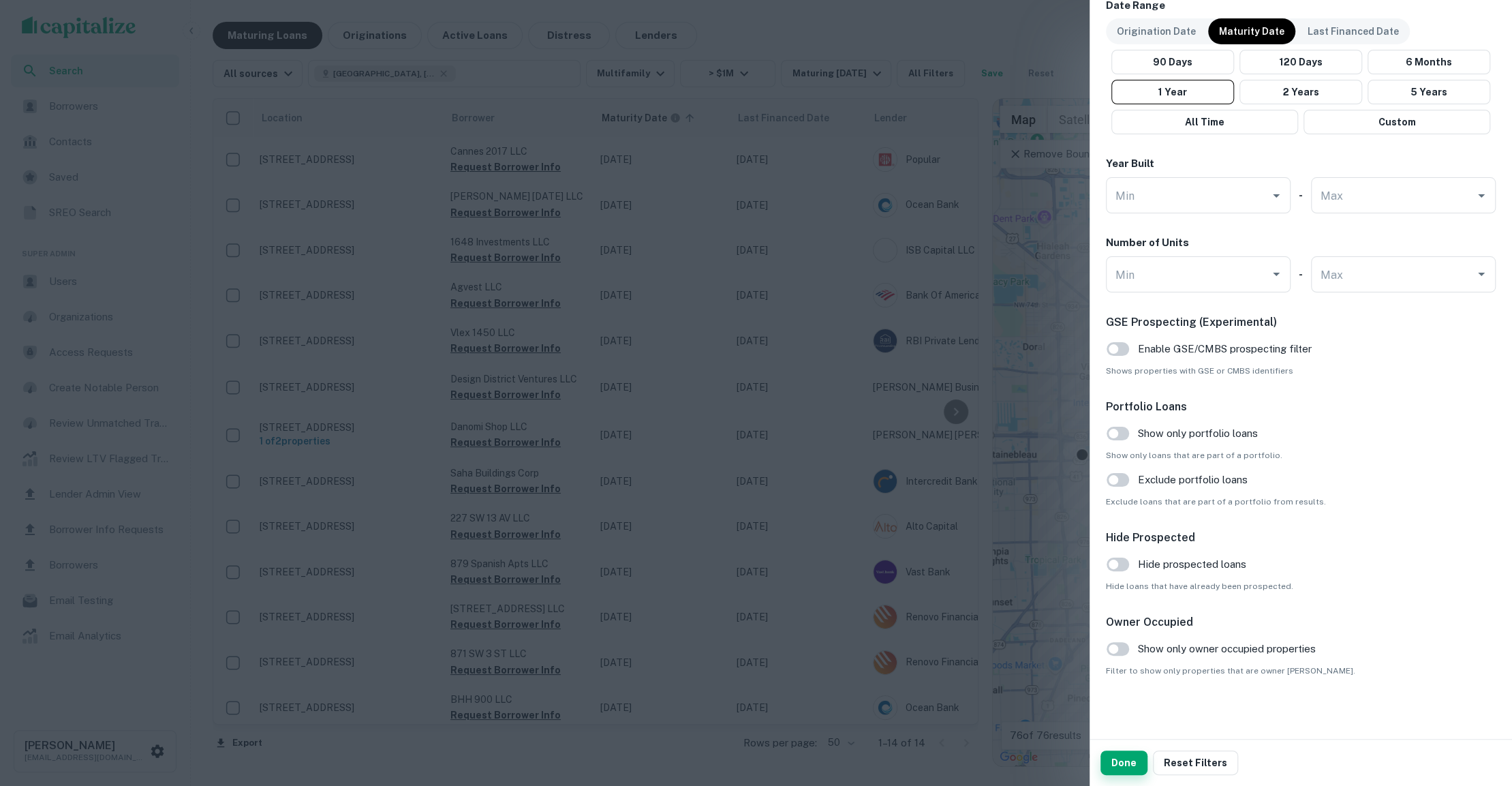
click at [1131, 738] on button "Done" at bounding box center [1124, 763] width 47 height 24
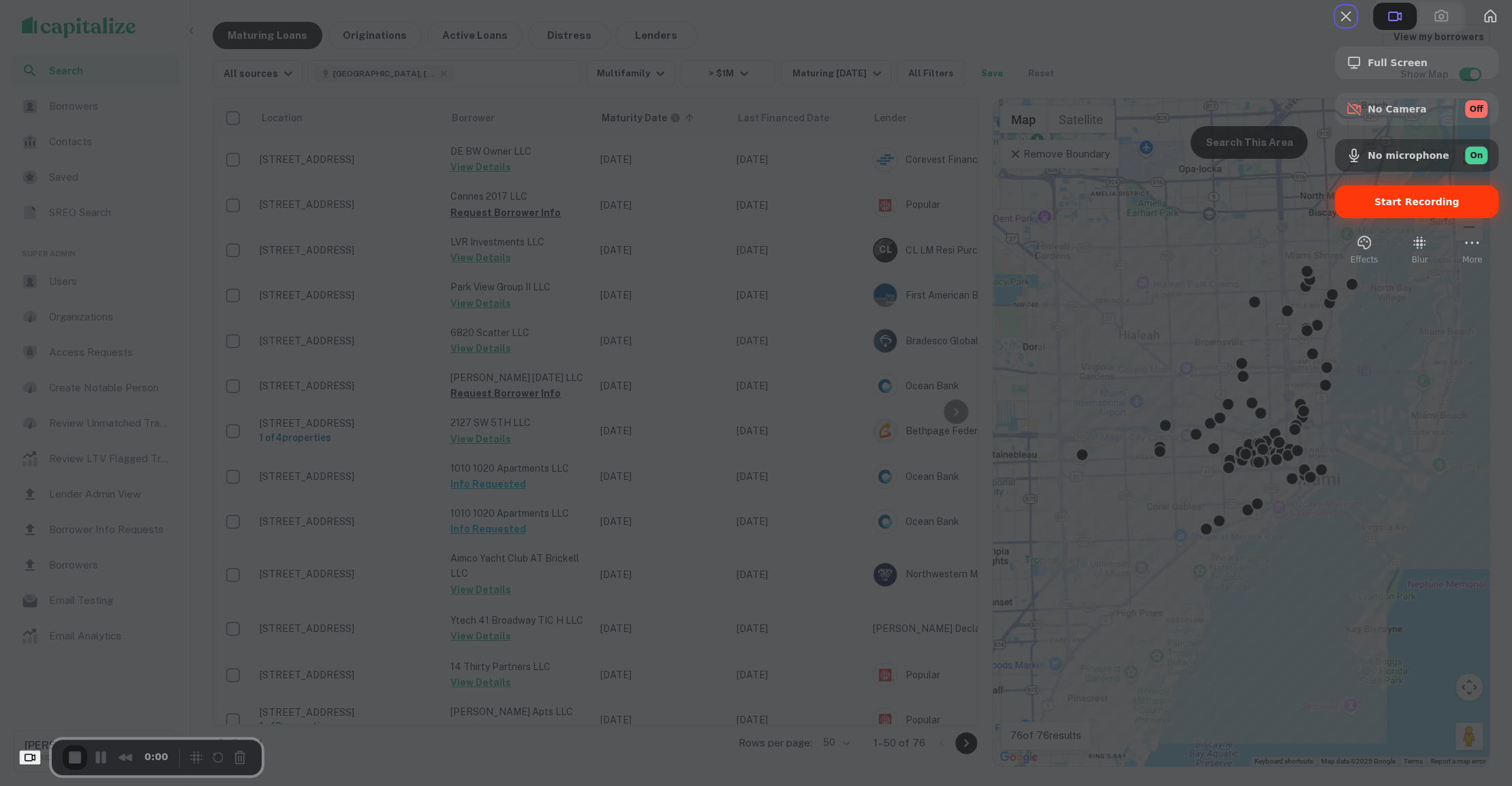
click at [1376, 218] on div "Start Recording" at bounding box center [1416, 201] width 163 height 32
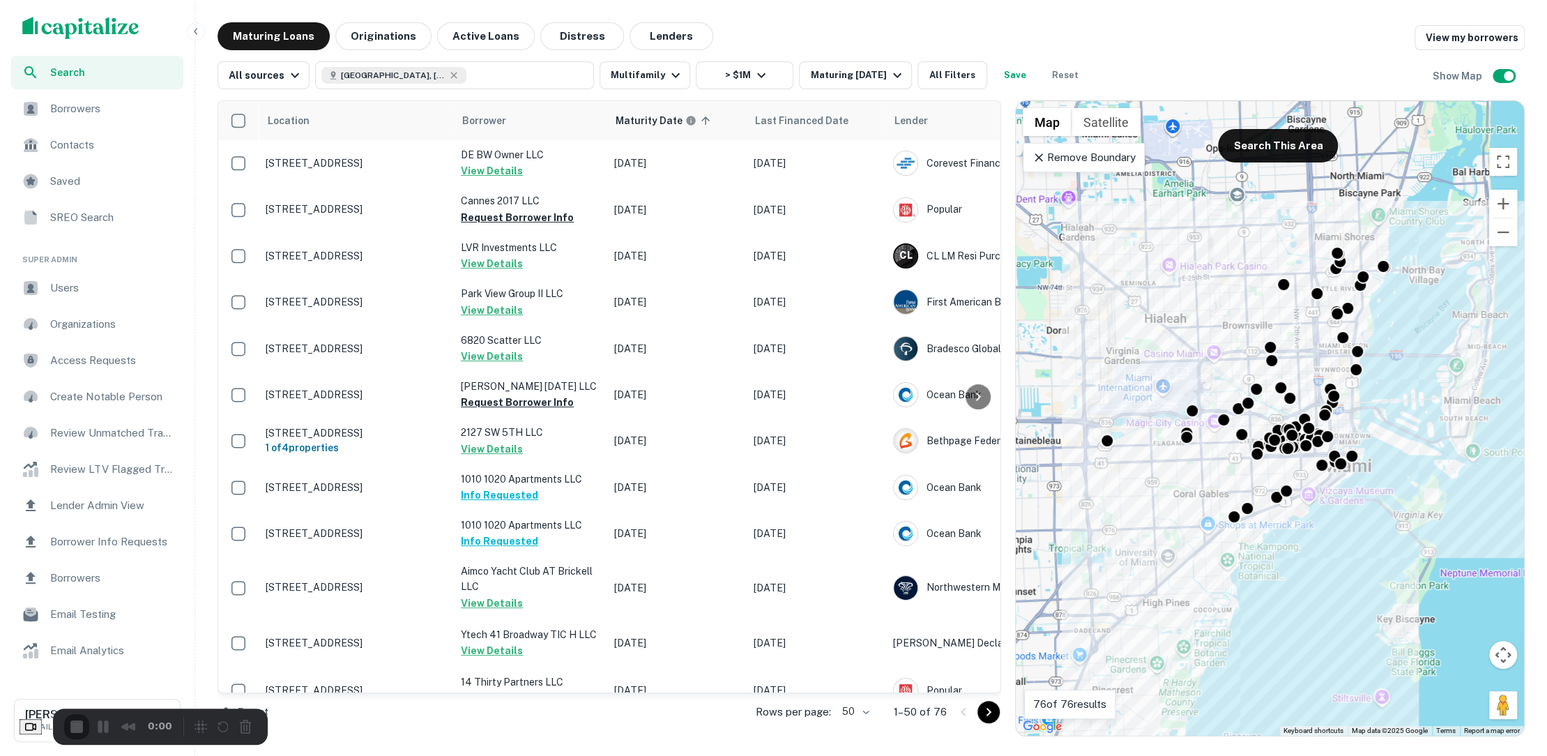
click at [933, 71] on button "All Filters" at bounding box center [952, 75] width 70 height 28
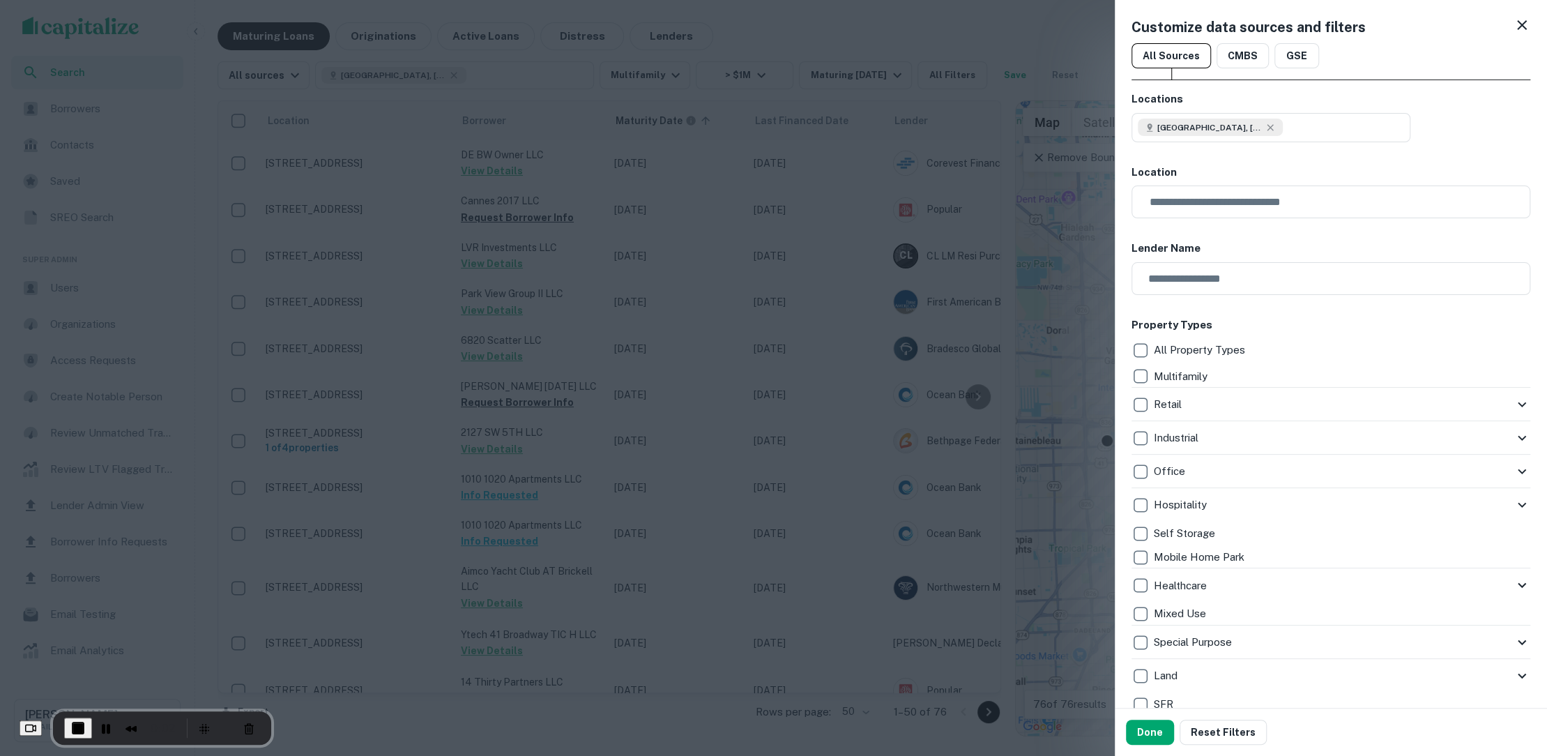
click at [924, 254] on div at bounding box center [773, 378] width 1547 height 756
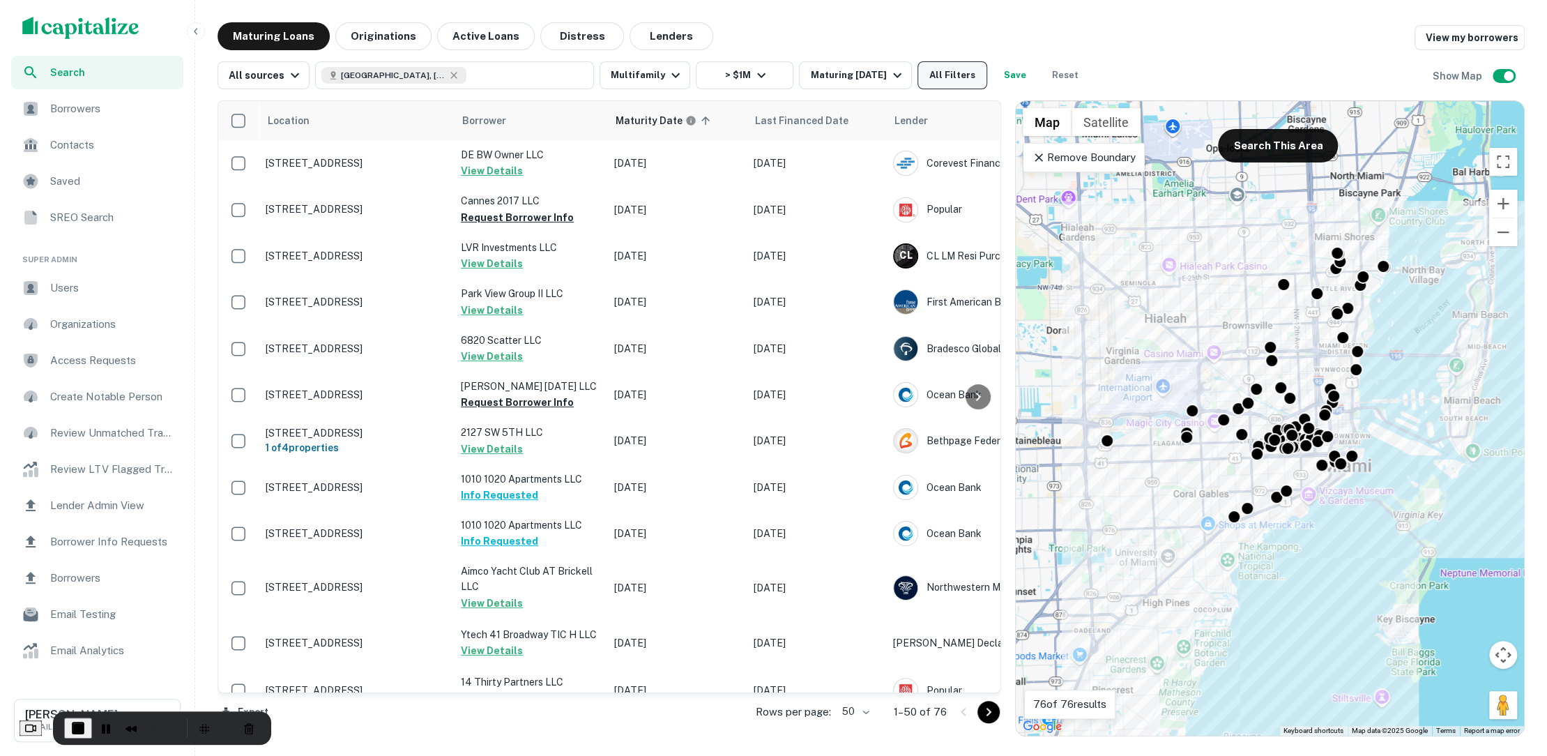
click at [920, 83] on button "All Filters" at bounding box center [952, 75] width 70 height 28
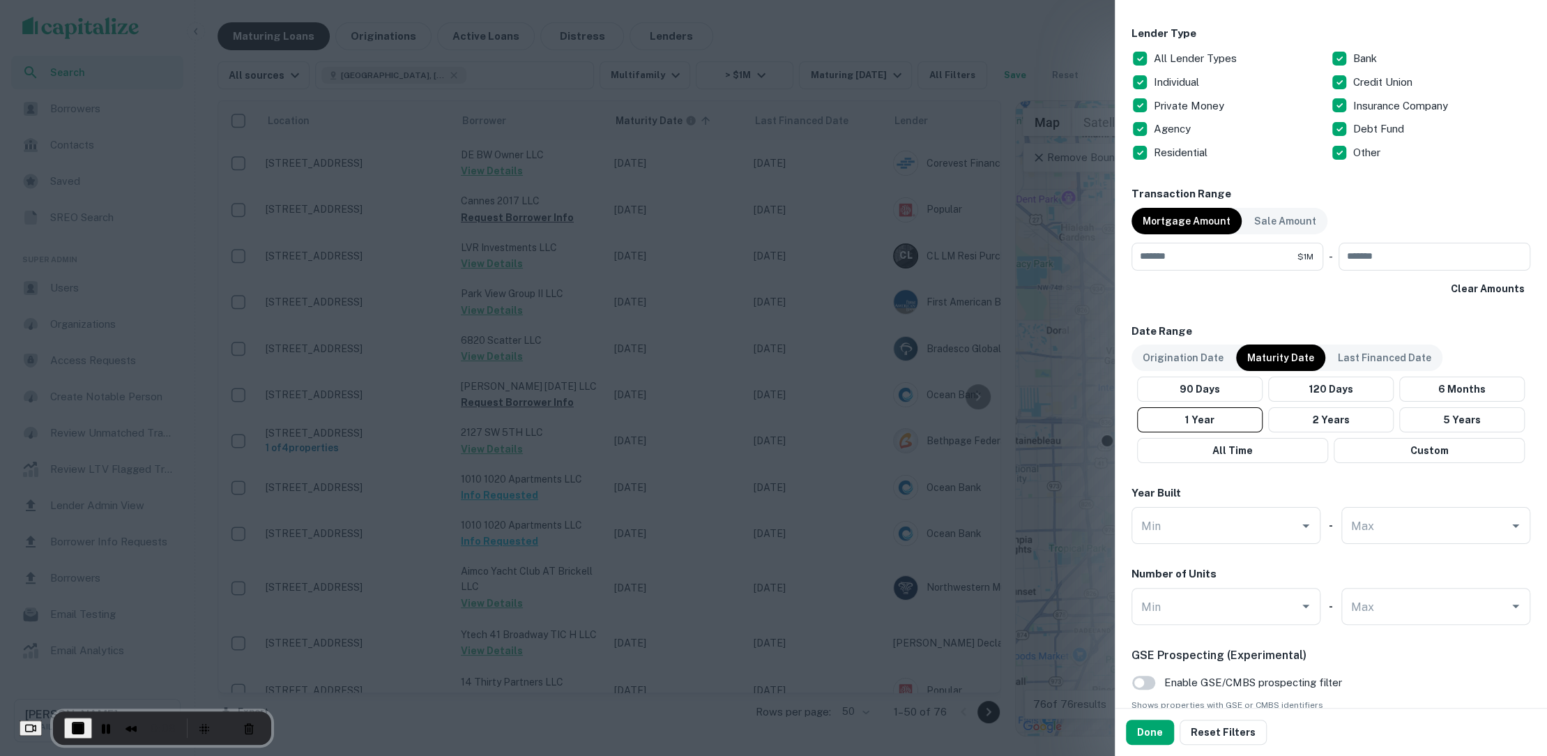
scroll to position [1234, 0]
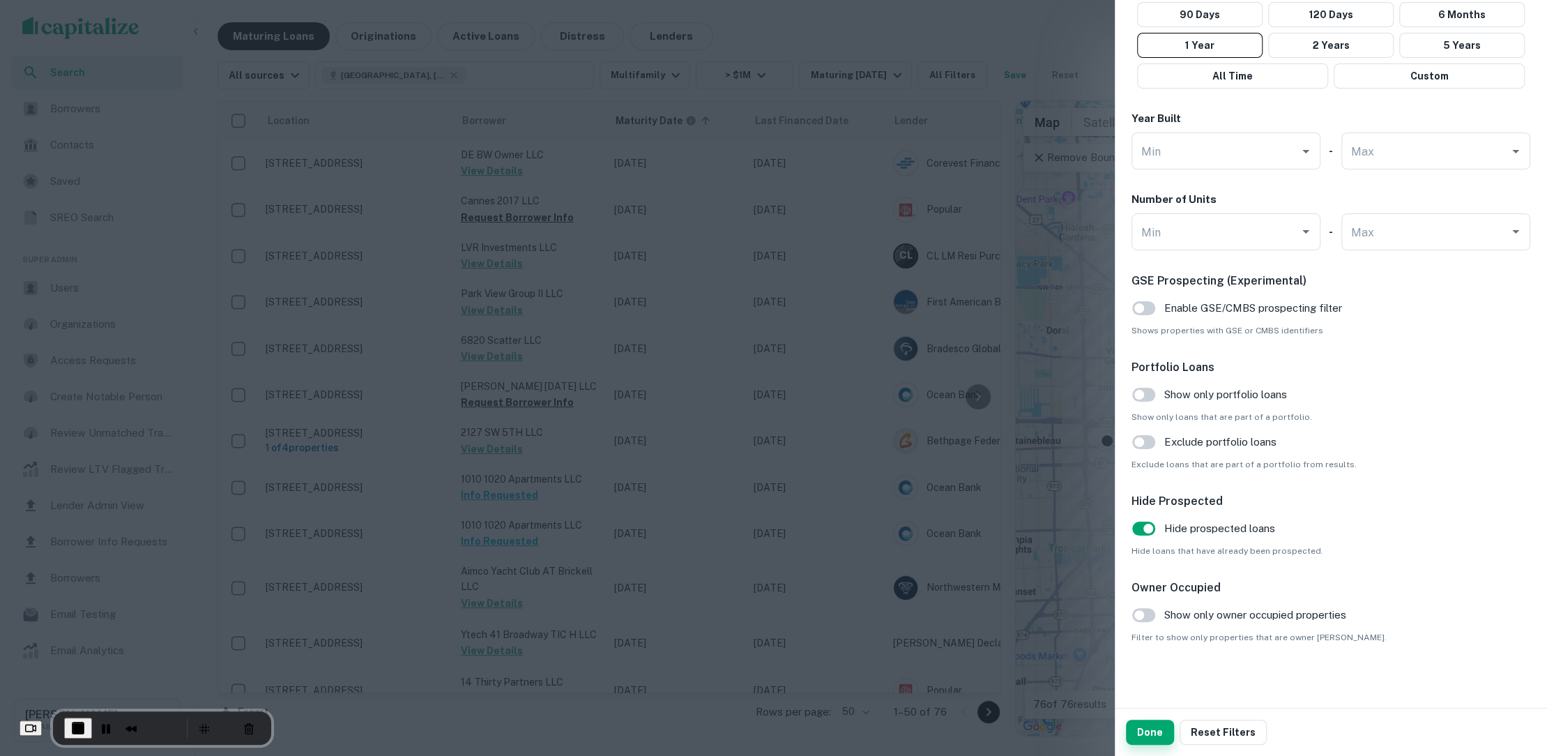
click at [1139, 721] on button "Done" at bounding box center [1150, 731] width 48 height 25
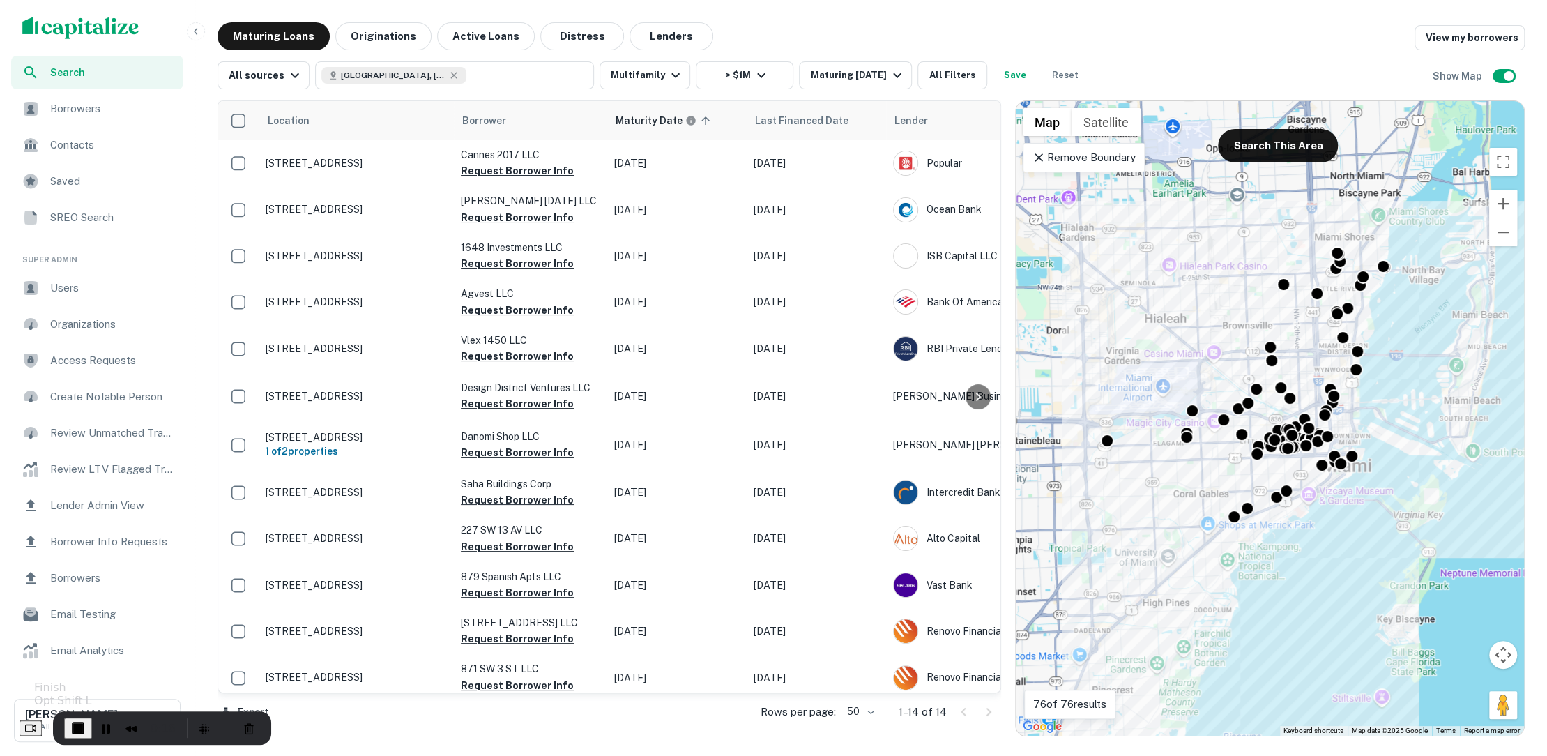
click at [86, 730] on span "End Recording" at bounding box center [78, 727] width 17 height 17
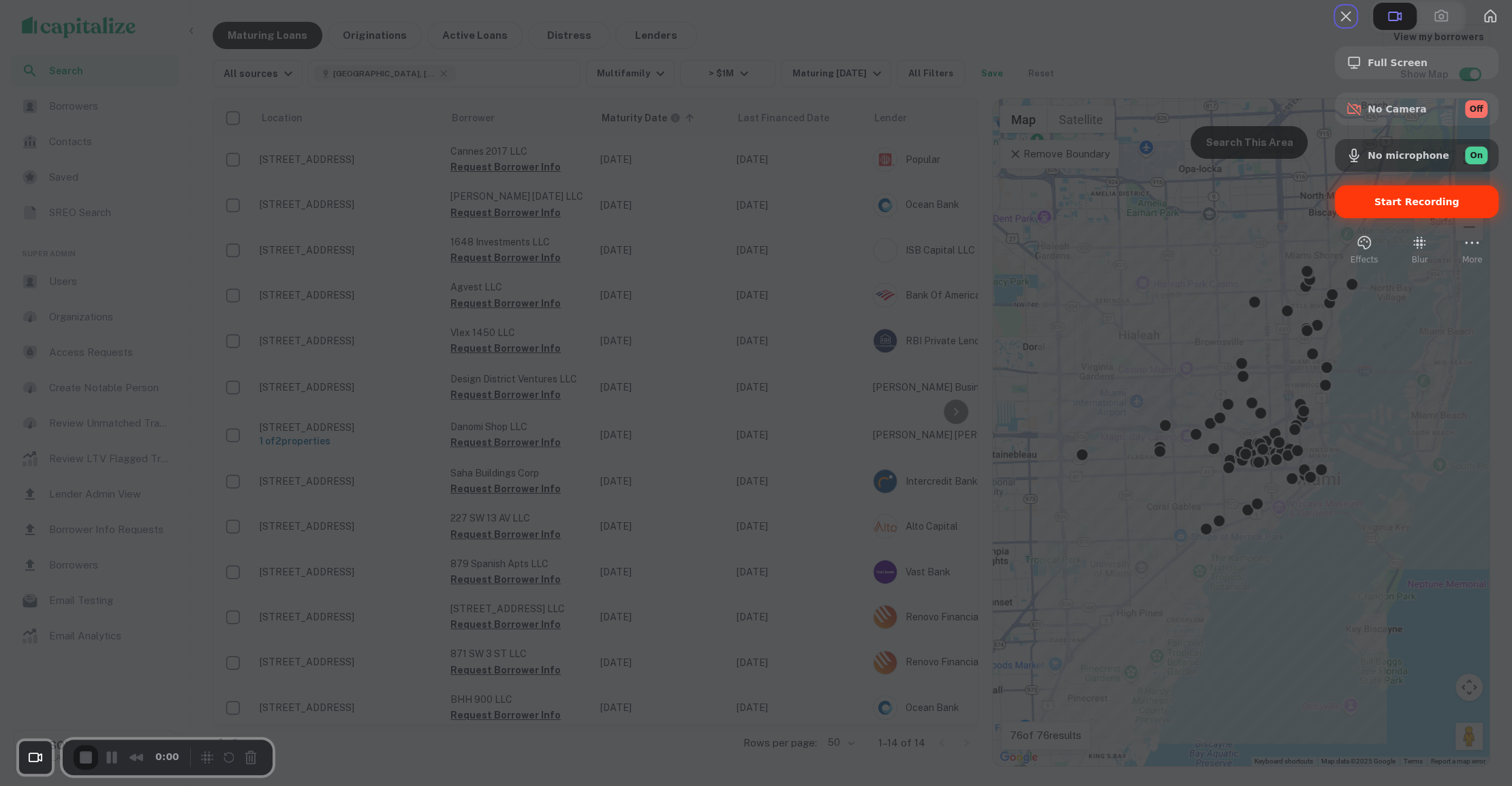
click at [1350, 218] on div "Start Recording" at bounding box center [1416, 201] width 163 height 32
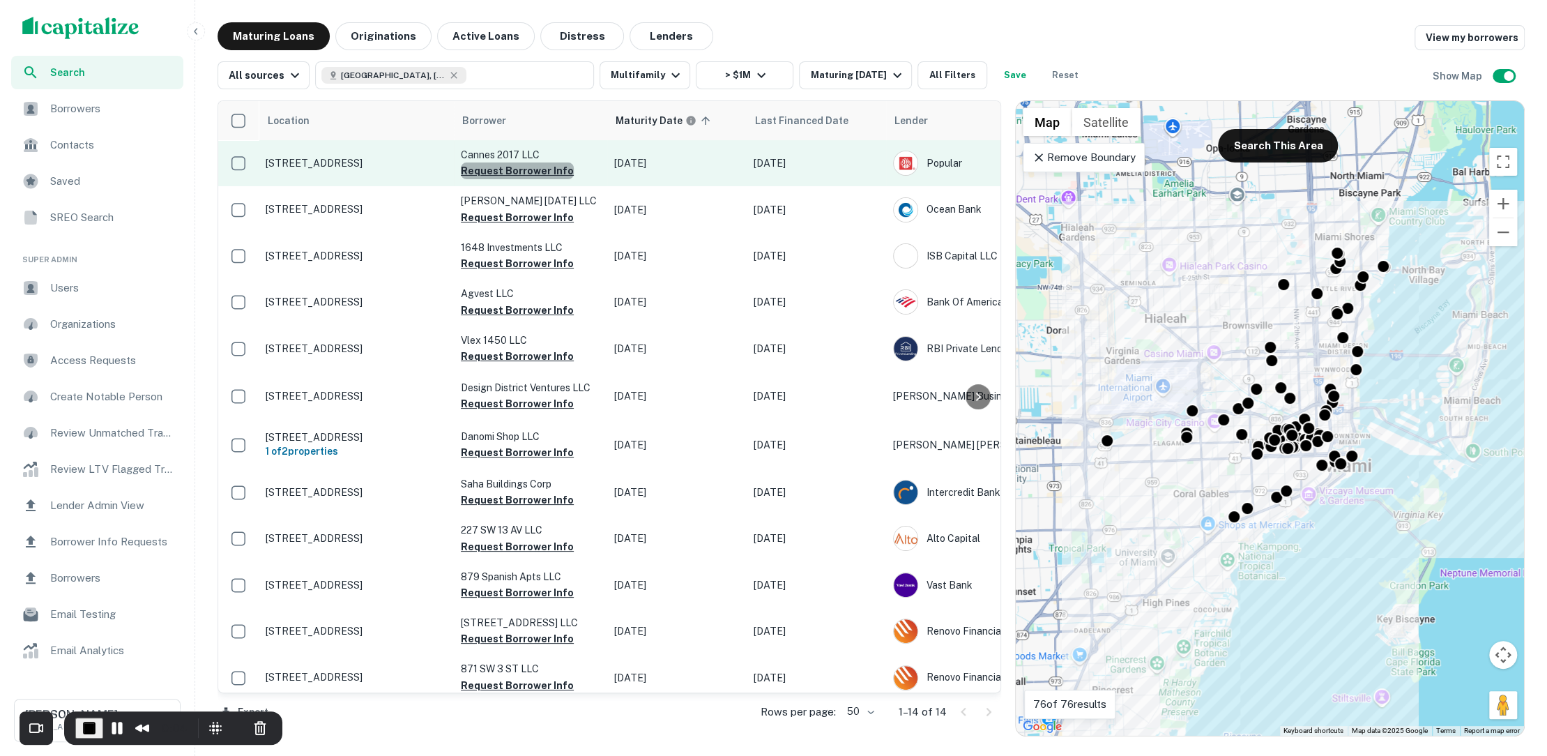
click at [541, 166] on button "Request Borrower Info" at bounding box center [517, 170] width 113 height 17
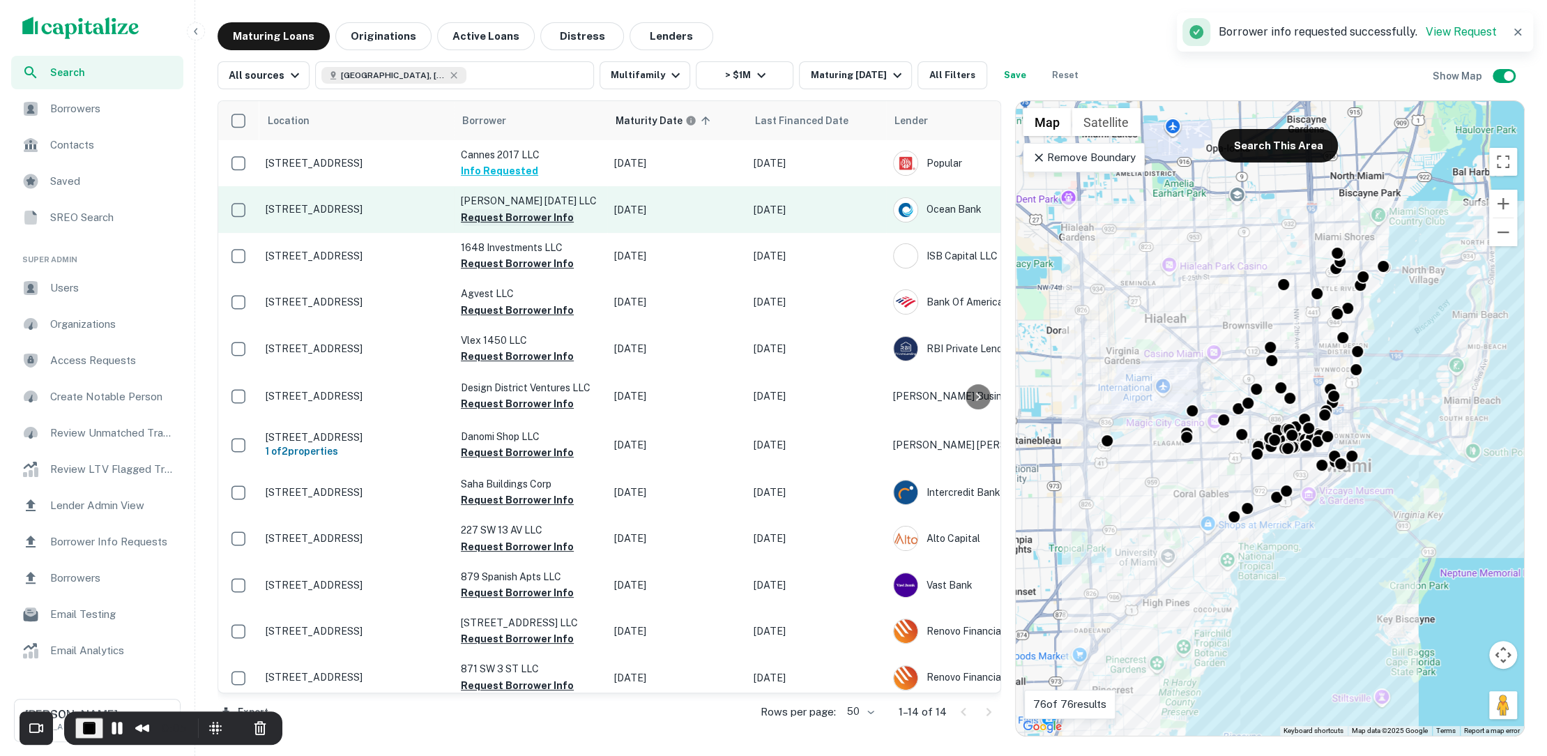
click at [515, 221] on button "Request Borrower Info" at bounding box center [517, 217] width 113 height 17
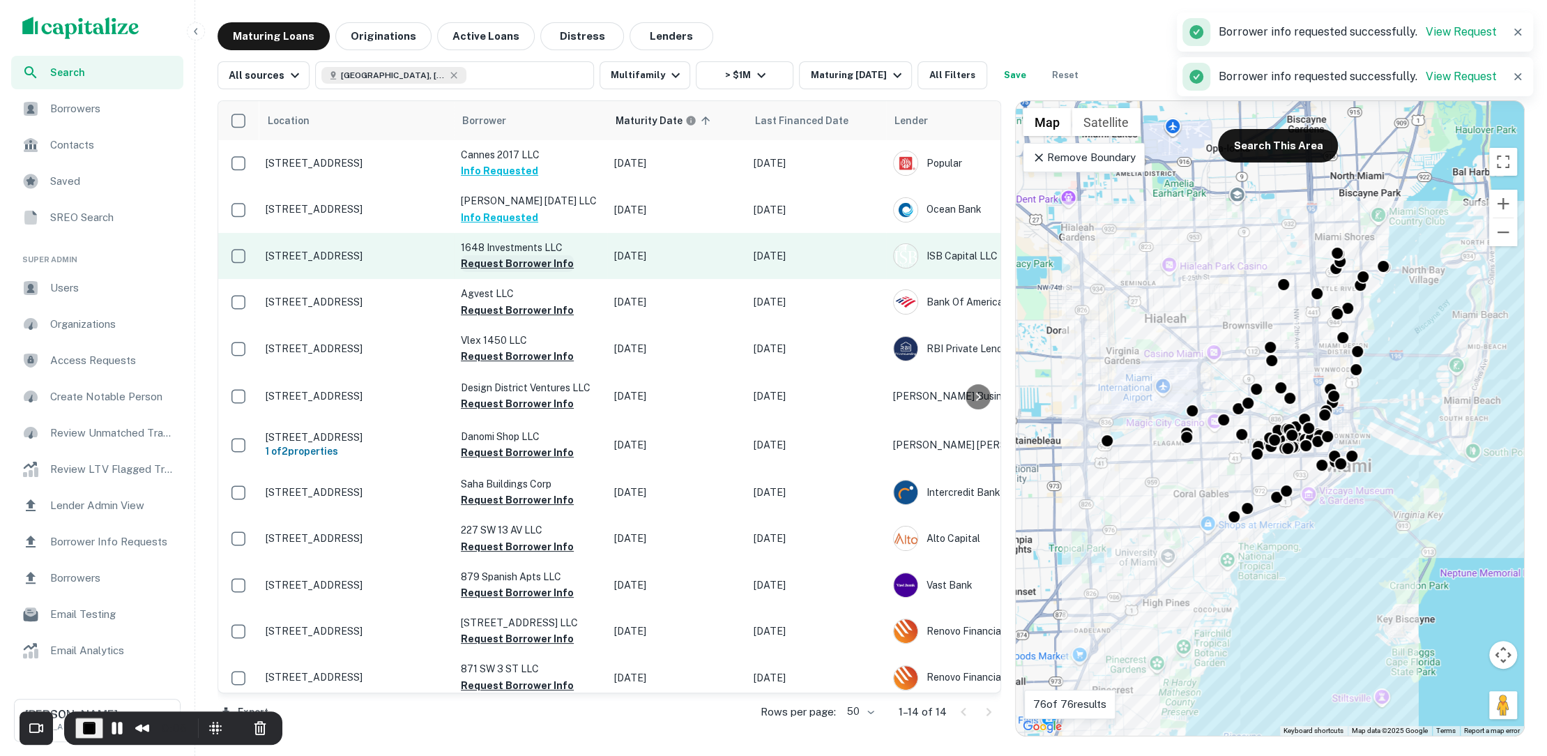
click at [511, 262] on button "Request Borrower Info" at bounding box center [517, 263] width 113 height 17
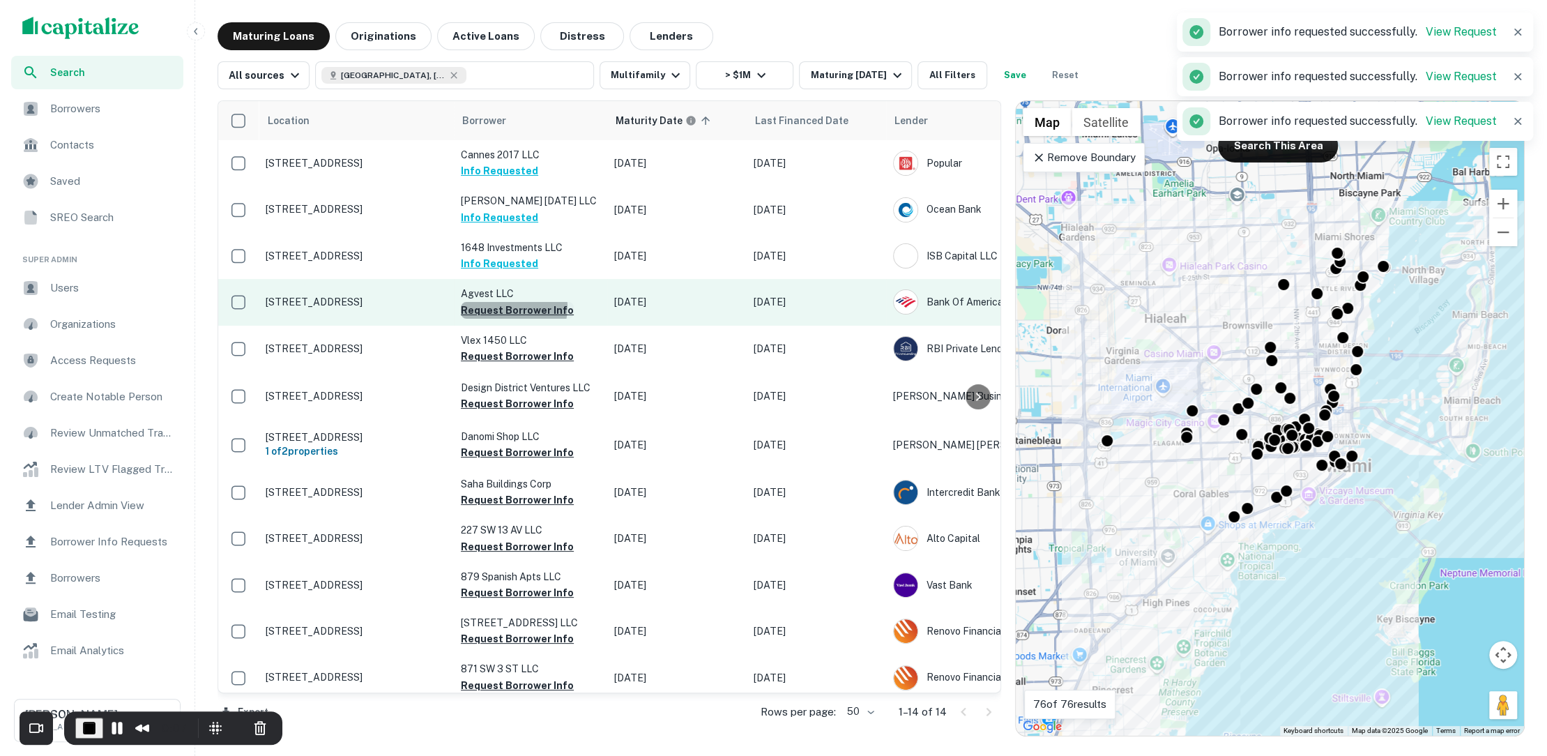
click at [508, 307] on button "Request Borrower Info" at bounding box center [517, 310] width 113 height 17
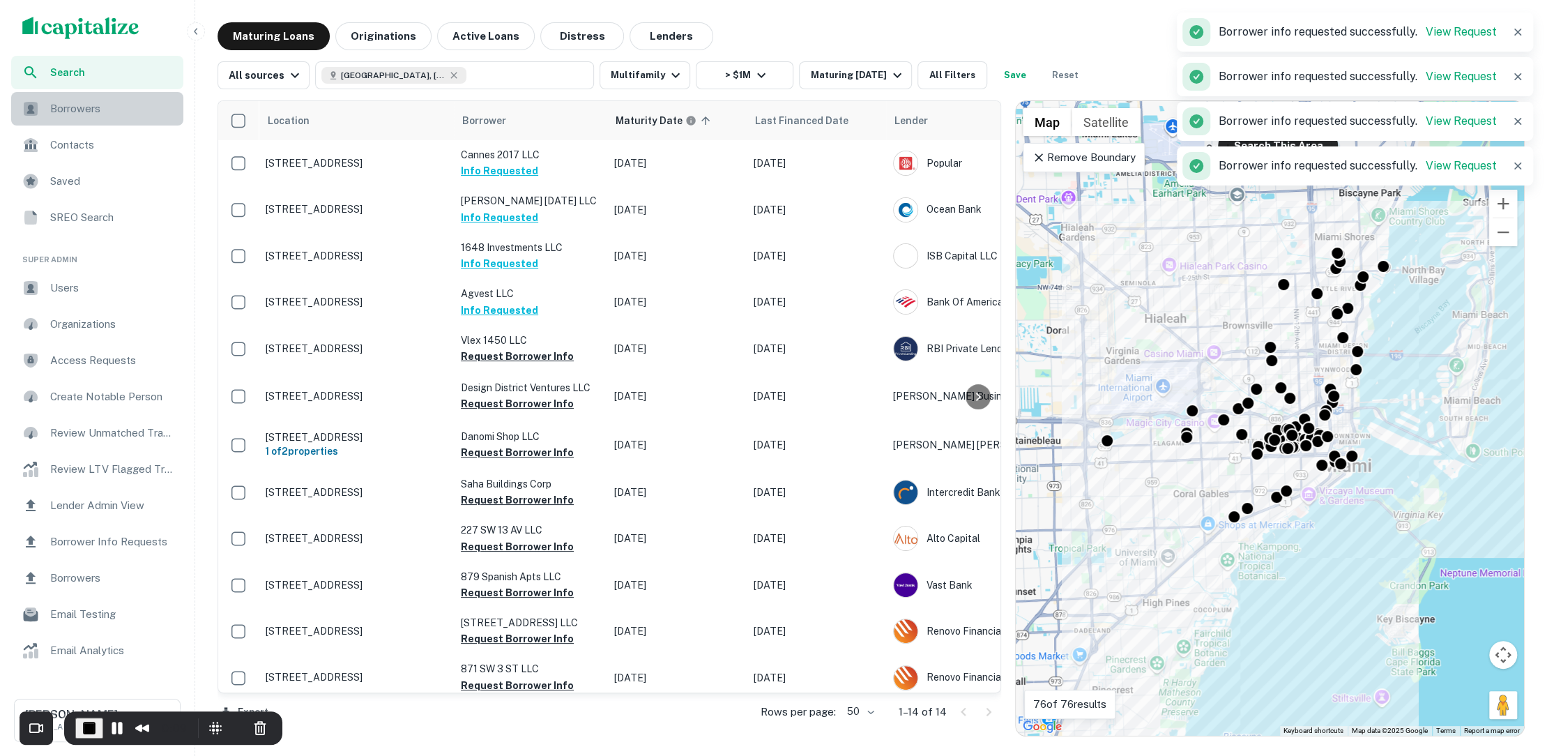
click at [135, 98] on div "Borrowers" at bounding box center [97, 108] width 172 height 33
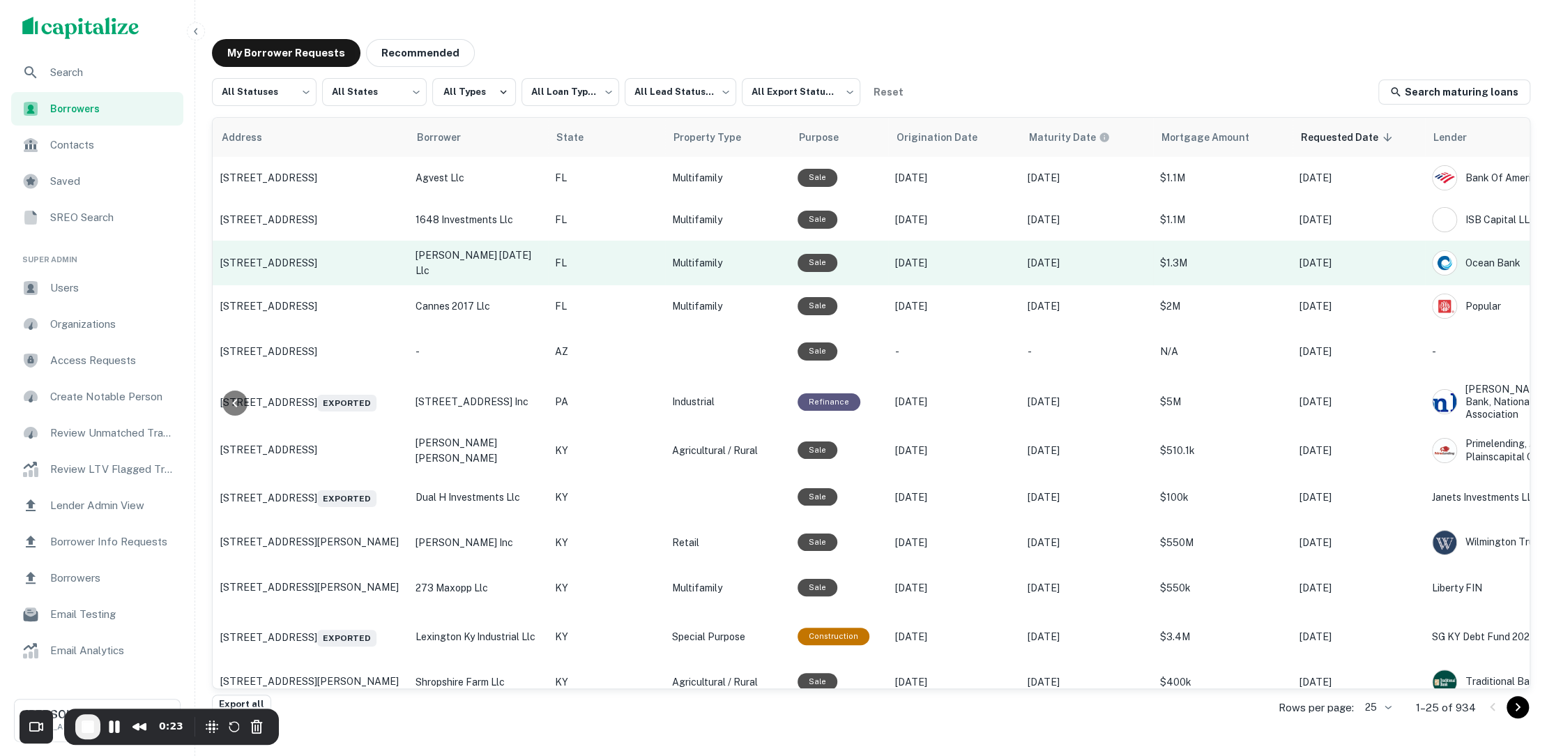
scroll to position [0, 322]
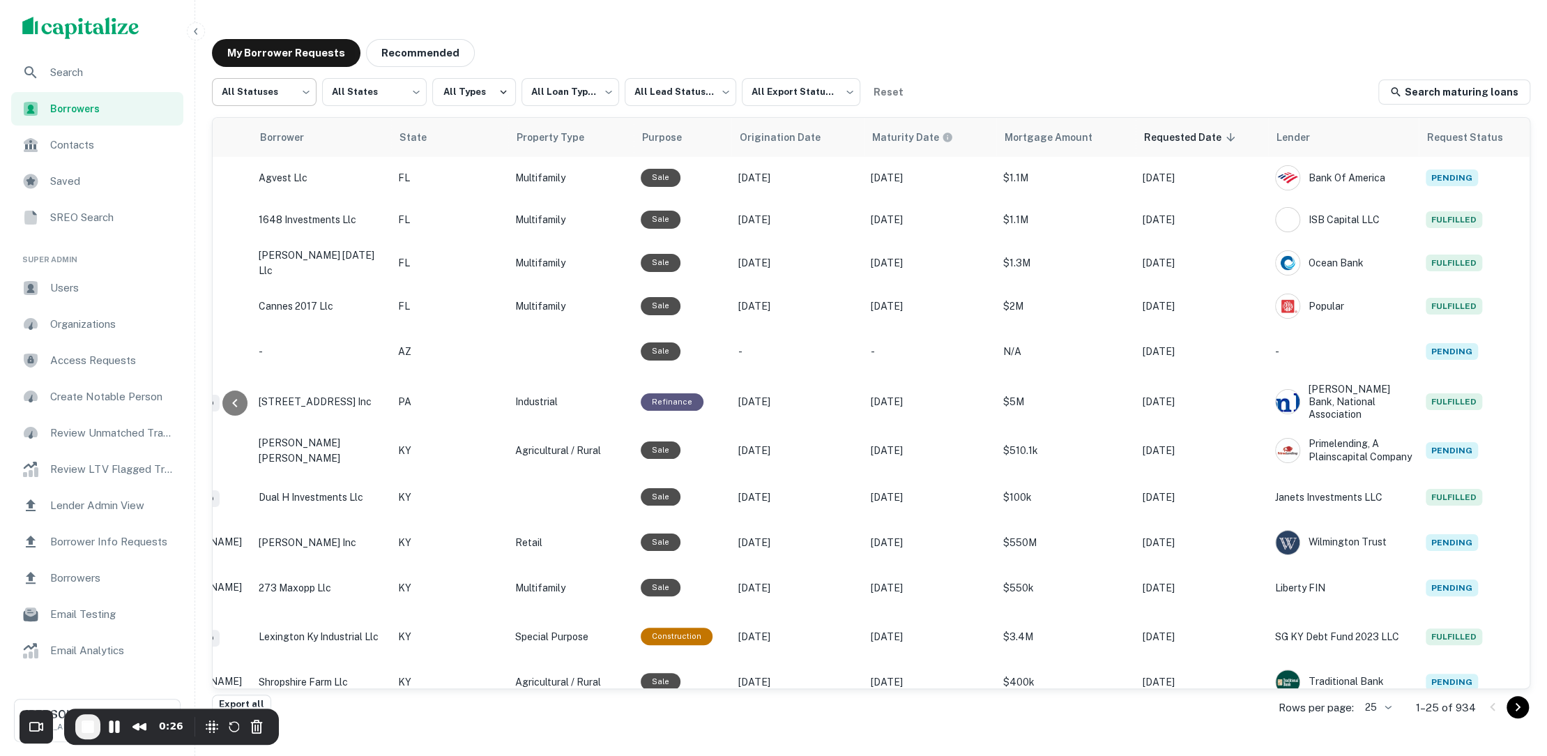
click at [293, 99] on body "**********" at bounding box center [773, 378] width 1547 height 756
click at [266, 174] on li "Fulfilled" at bounding box center [264, 178] width 105 height 25
type input "*********"
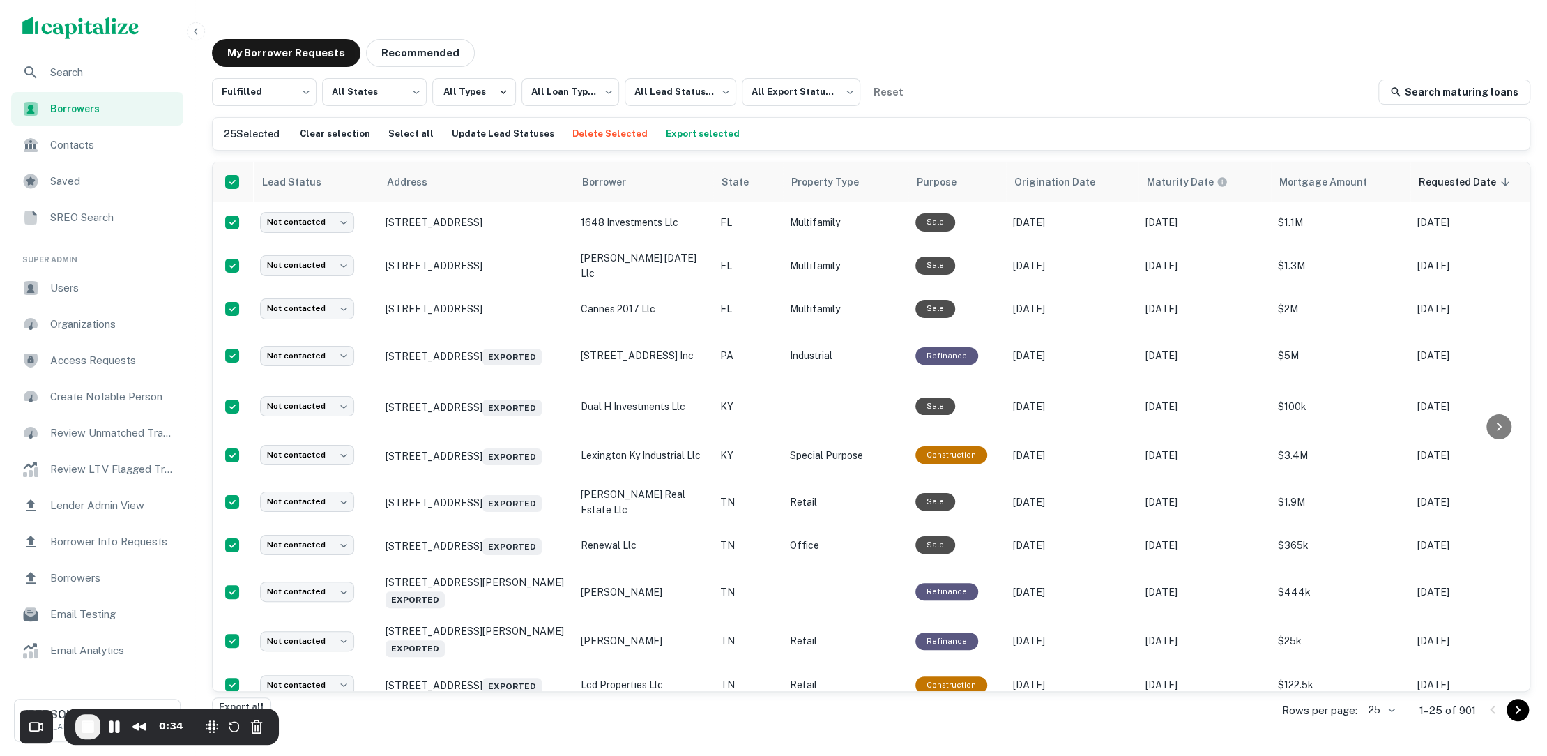
click at [680, 138] on button "Export selected" at bounding box center [702, 133] width 81 height 21
click at [86, 726] on span "End Recording" at bounding box center [87, 726] width 17 height 17
